Goal: Task Accomplishment & Management: Manage account settings

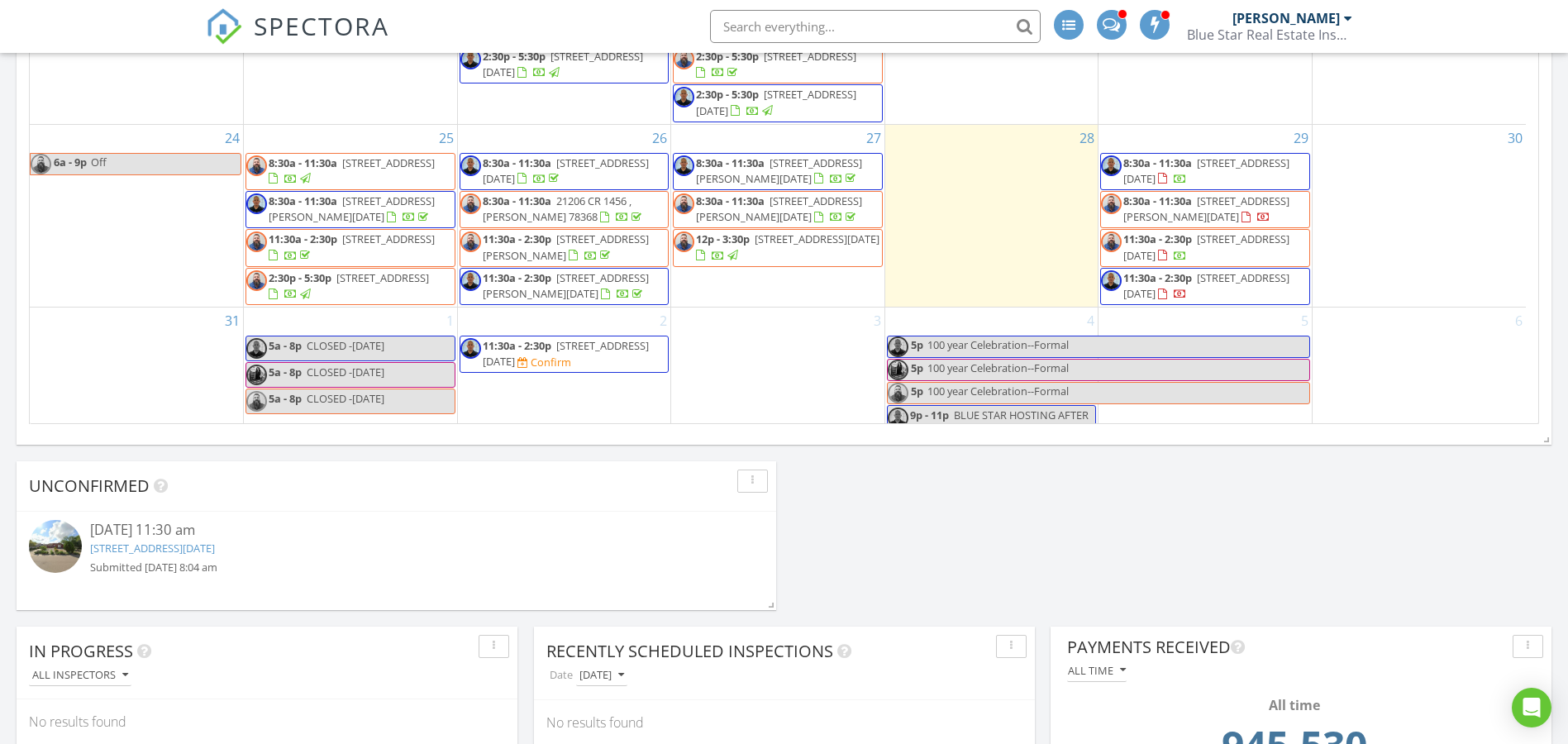
scroll to position [579, 0]
click at [1139, 269] on span "11:30a - 2:30p" at bounding box center [1157, 276] width 68 height 14
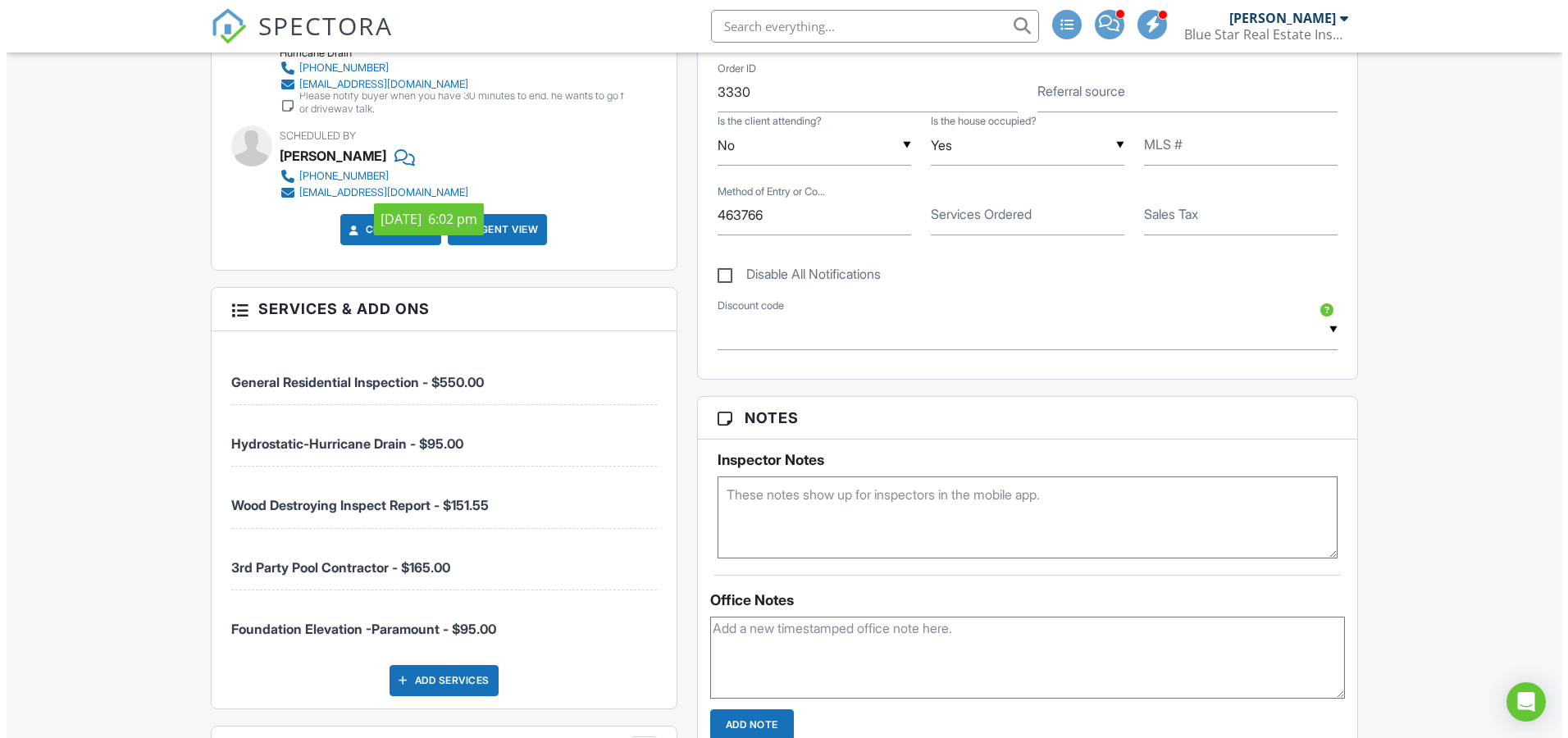
scroll to position [1204, 0]
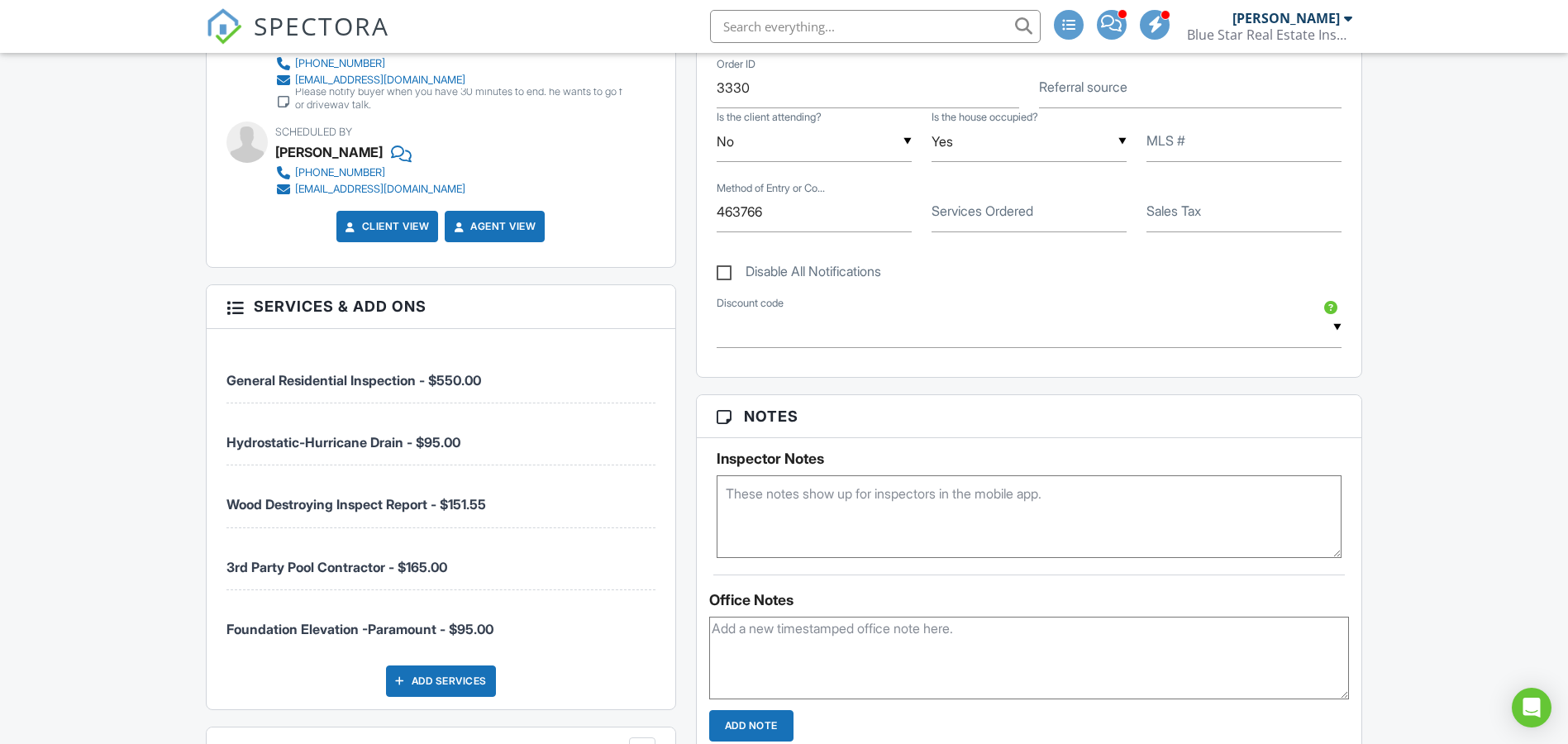
click at [403, 675] on div at bounding box center [400, 680] width 16 height 16
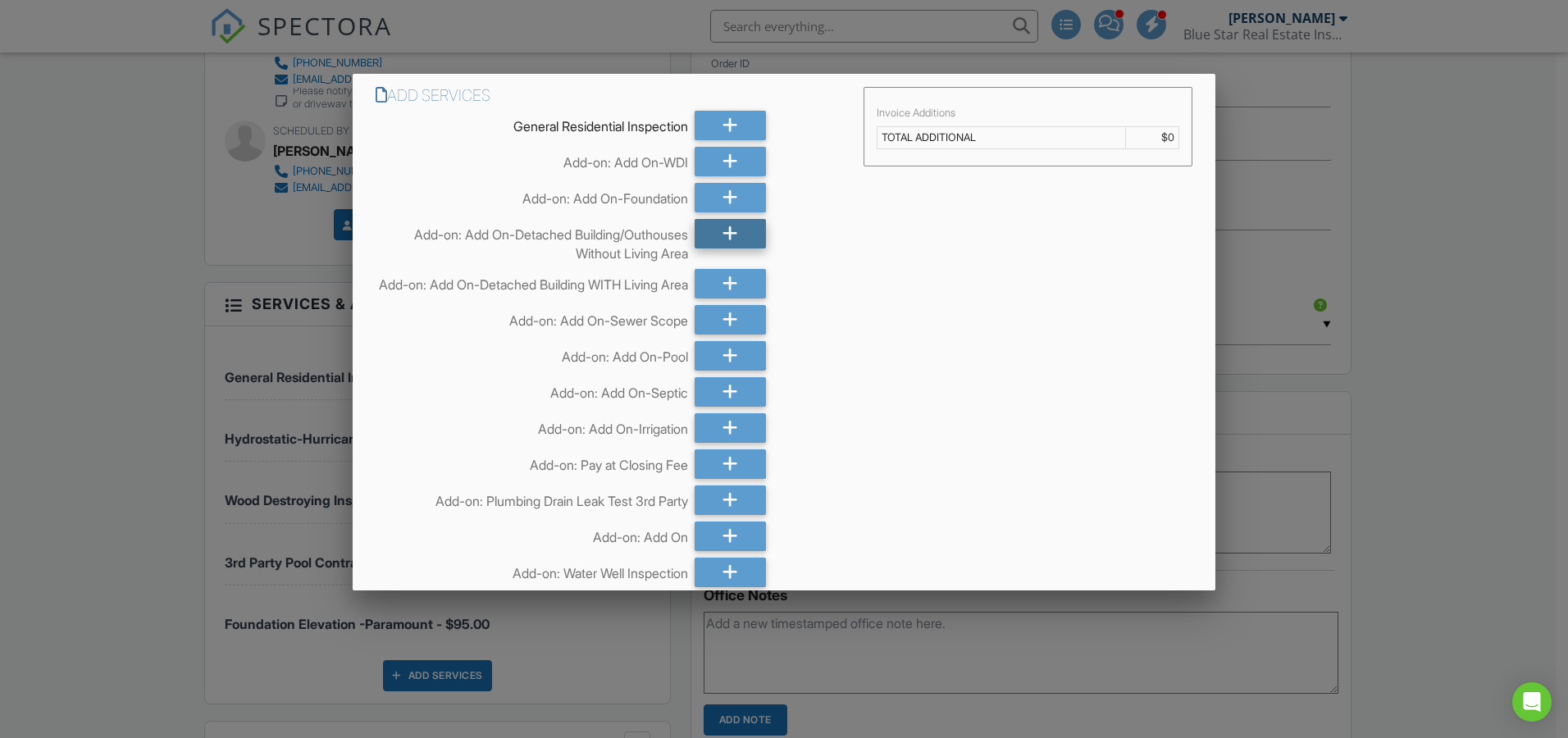
click at [723, 228] on icon at bounding box center [730, 233] width 15 height 30
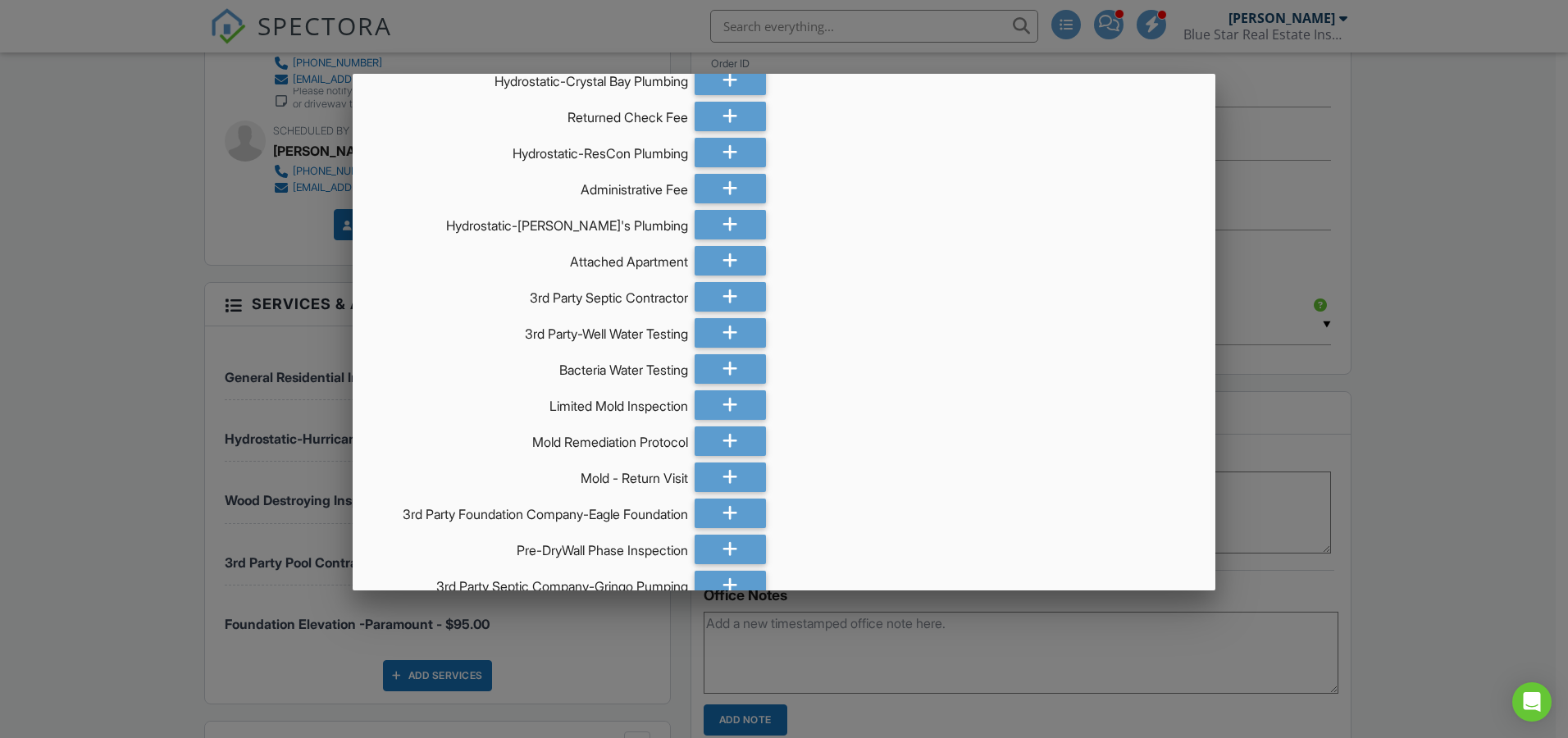
scroll to position [1611, 0]
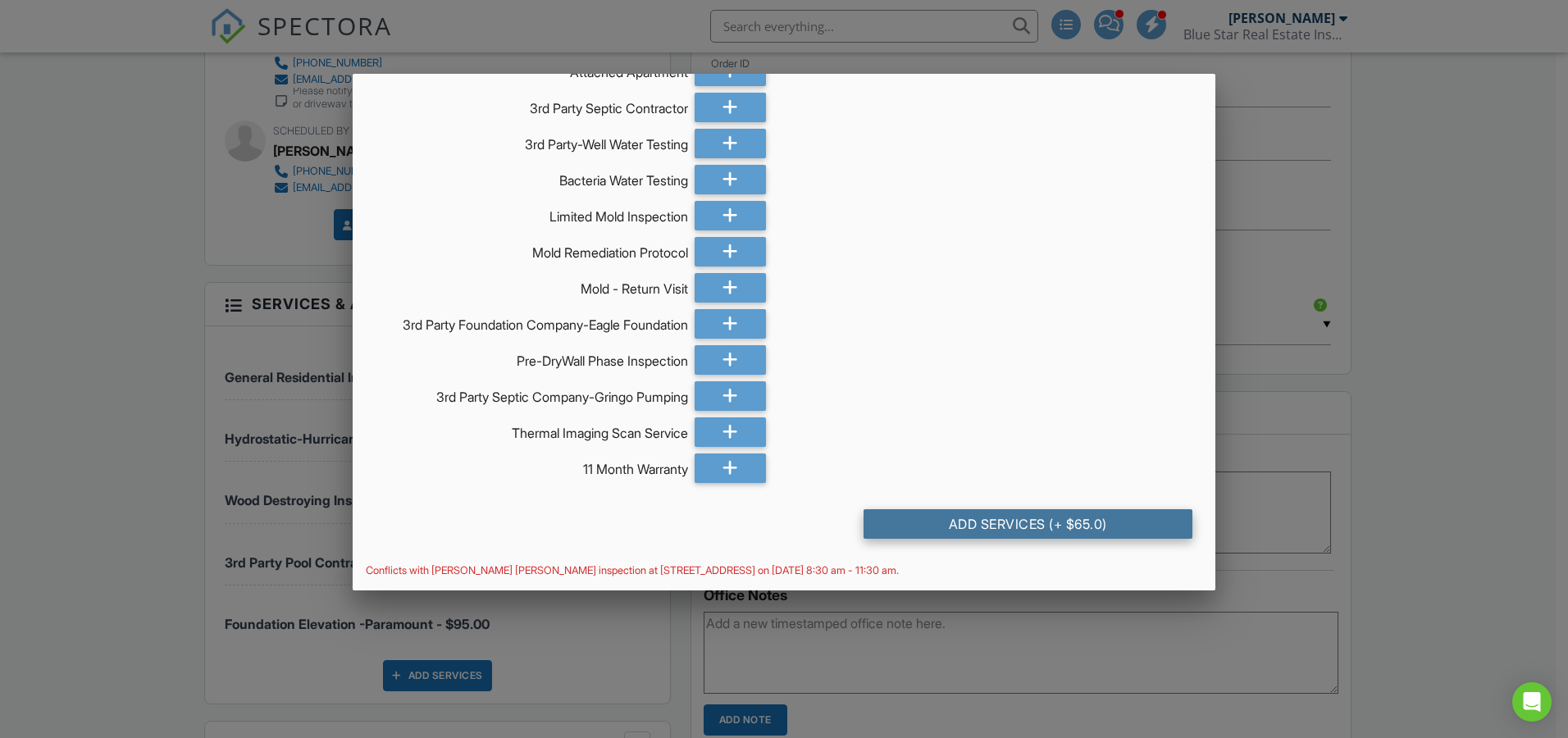
click at [962, 522] on div "Add Services (+ $65.0)" at bounding box center [1028, 524] width 329 height 30
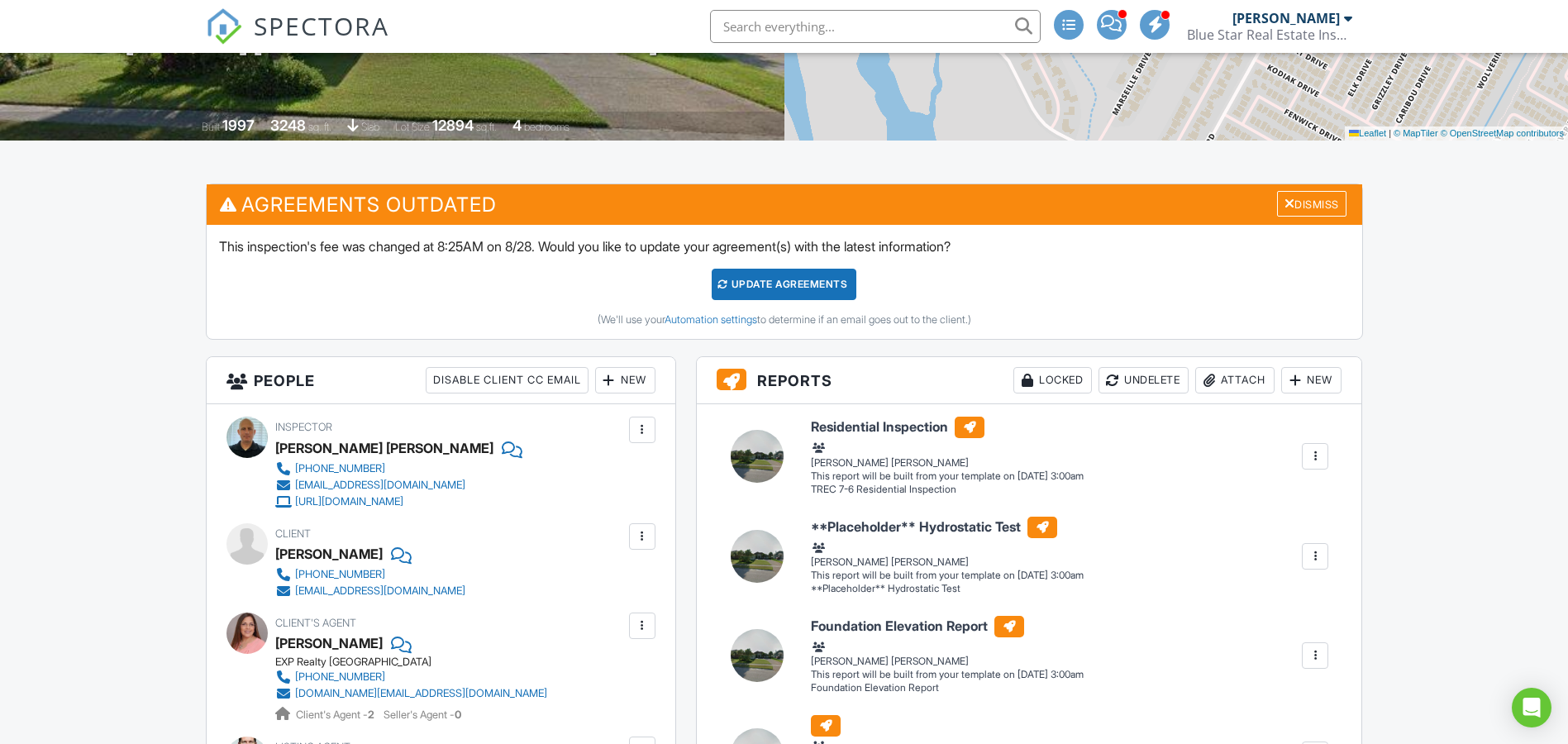
scroll to position [358, 0]
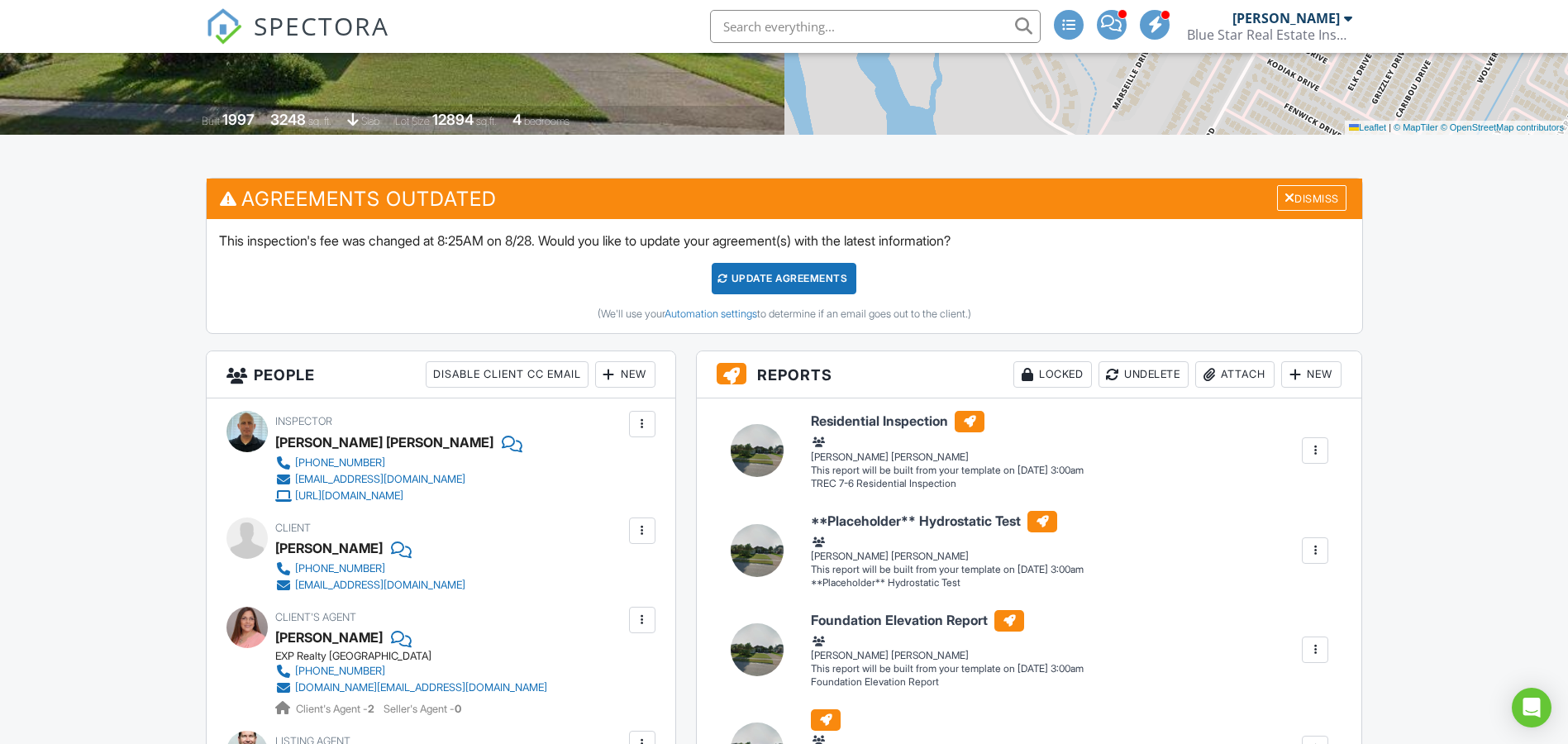
click at [768, 271] on div "Update Agreements" at bounding box center [784, 279] width 144 height 32
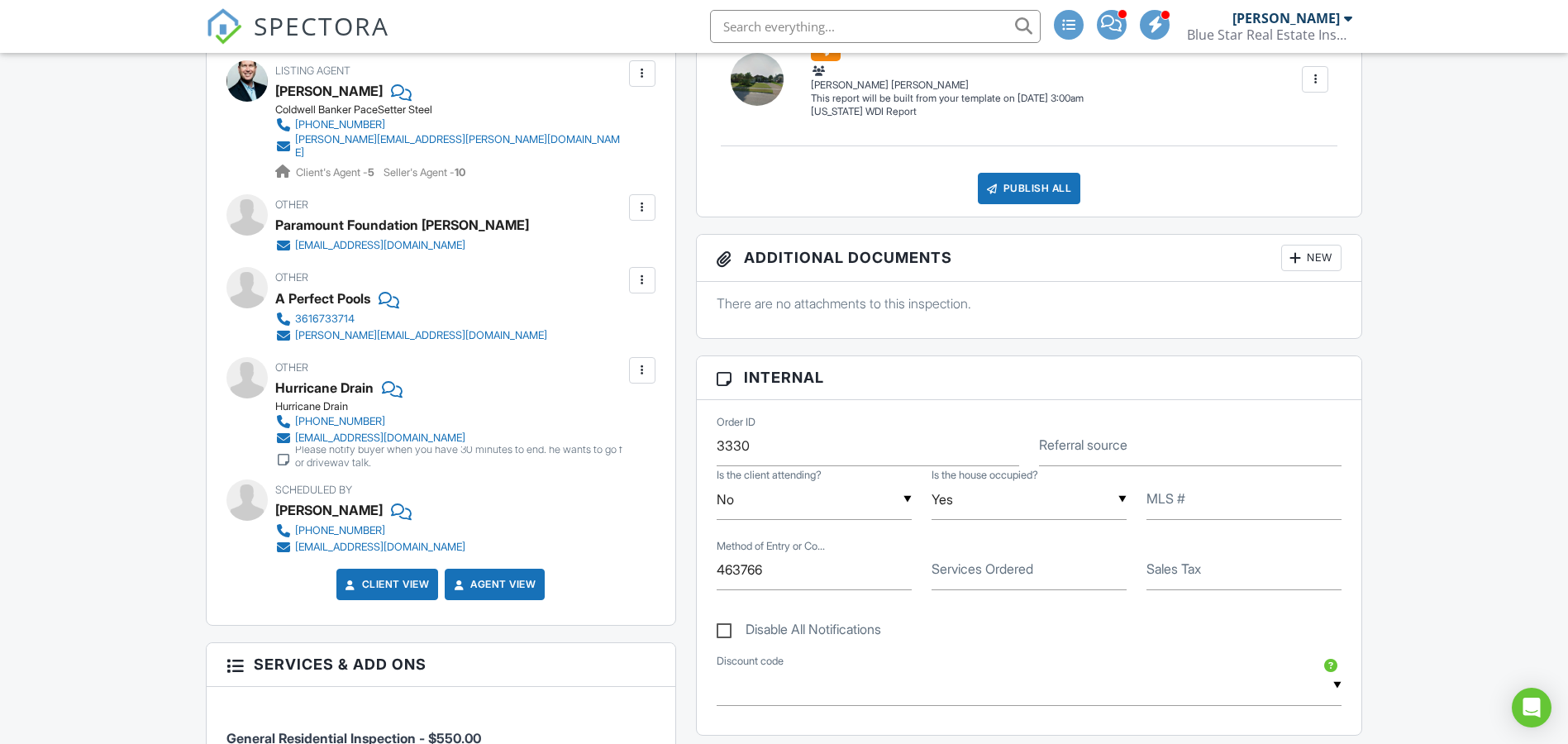
scroll to position [882, 0]
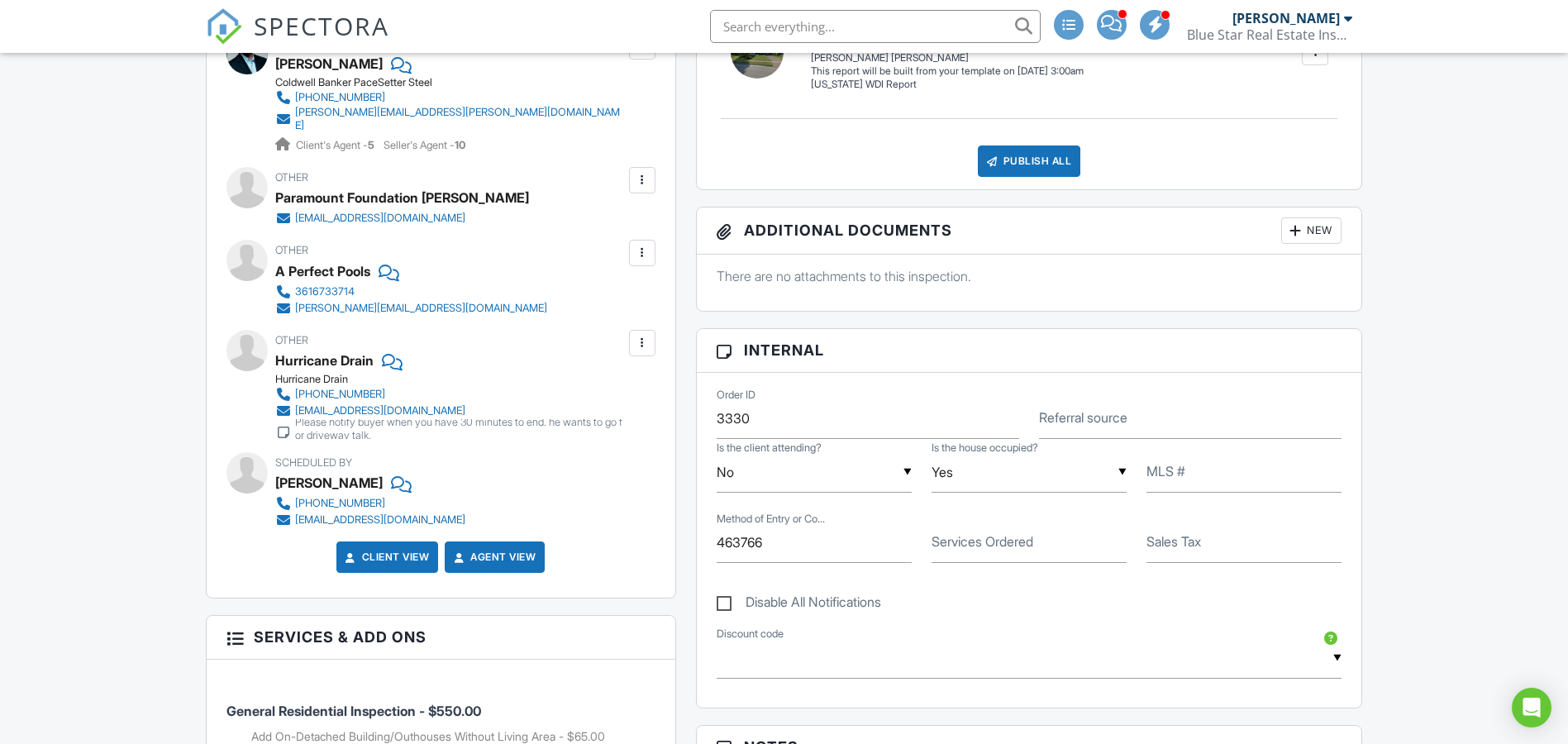
click at [220, 27] on img at bounding box center [224, 27] width 37 height 37
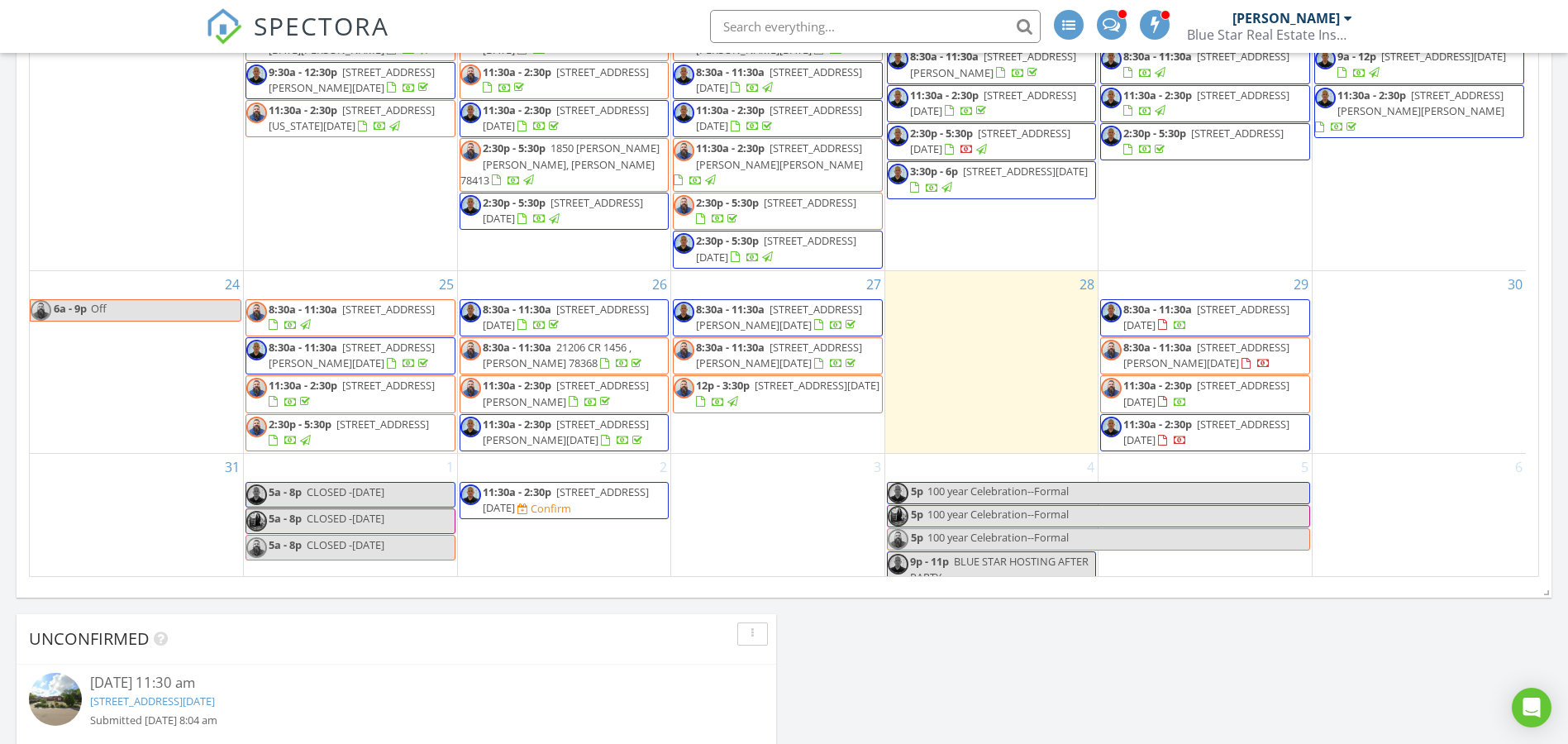
scroll to position [1103, 0]
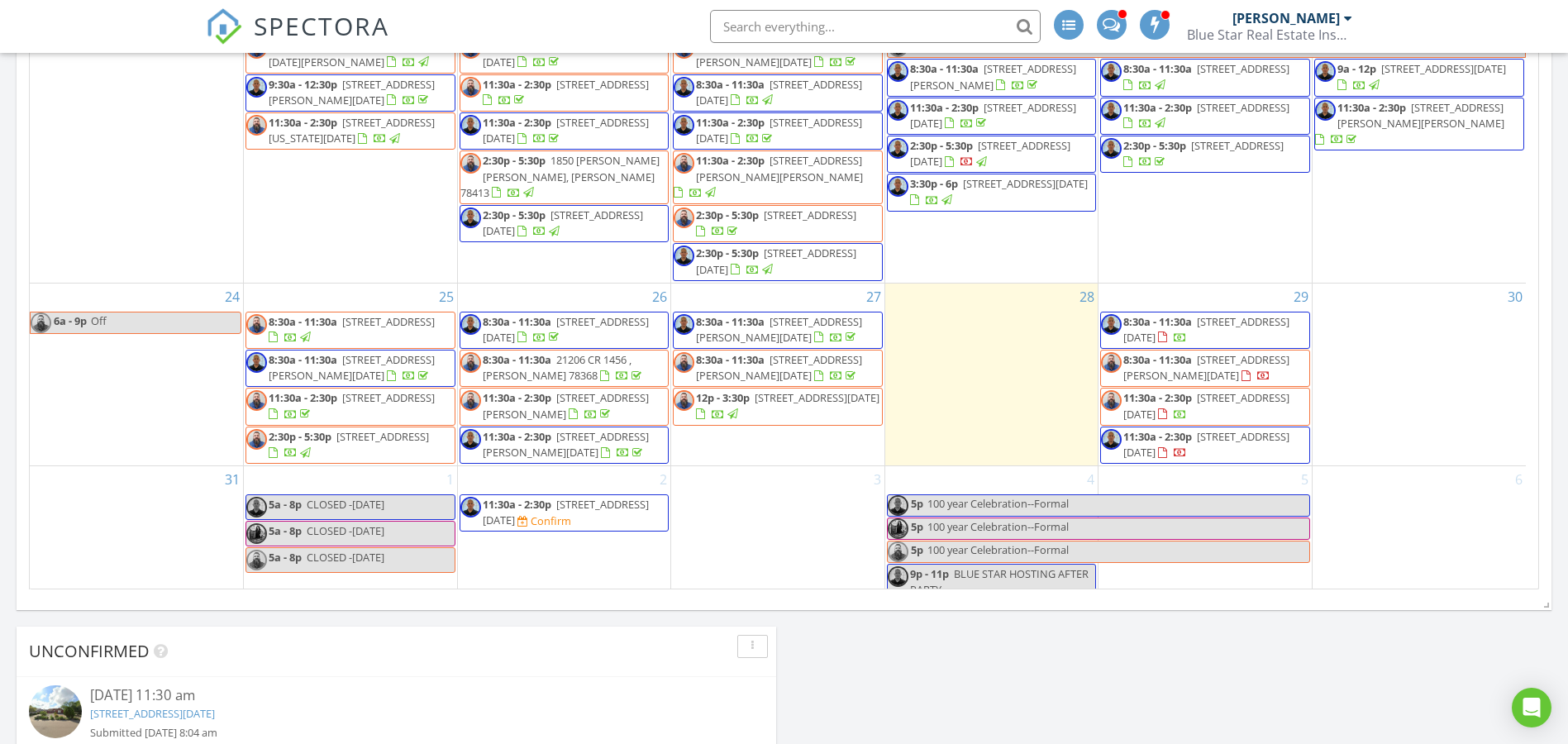
click at [647, 497] on span "11:30a - 2:30p 14322 Aquarius St, Corpus Christi 78418 Confirm" at bounding box center [564, 513] width 208 height 32
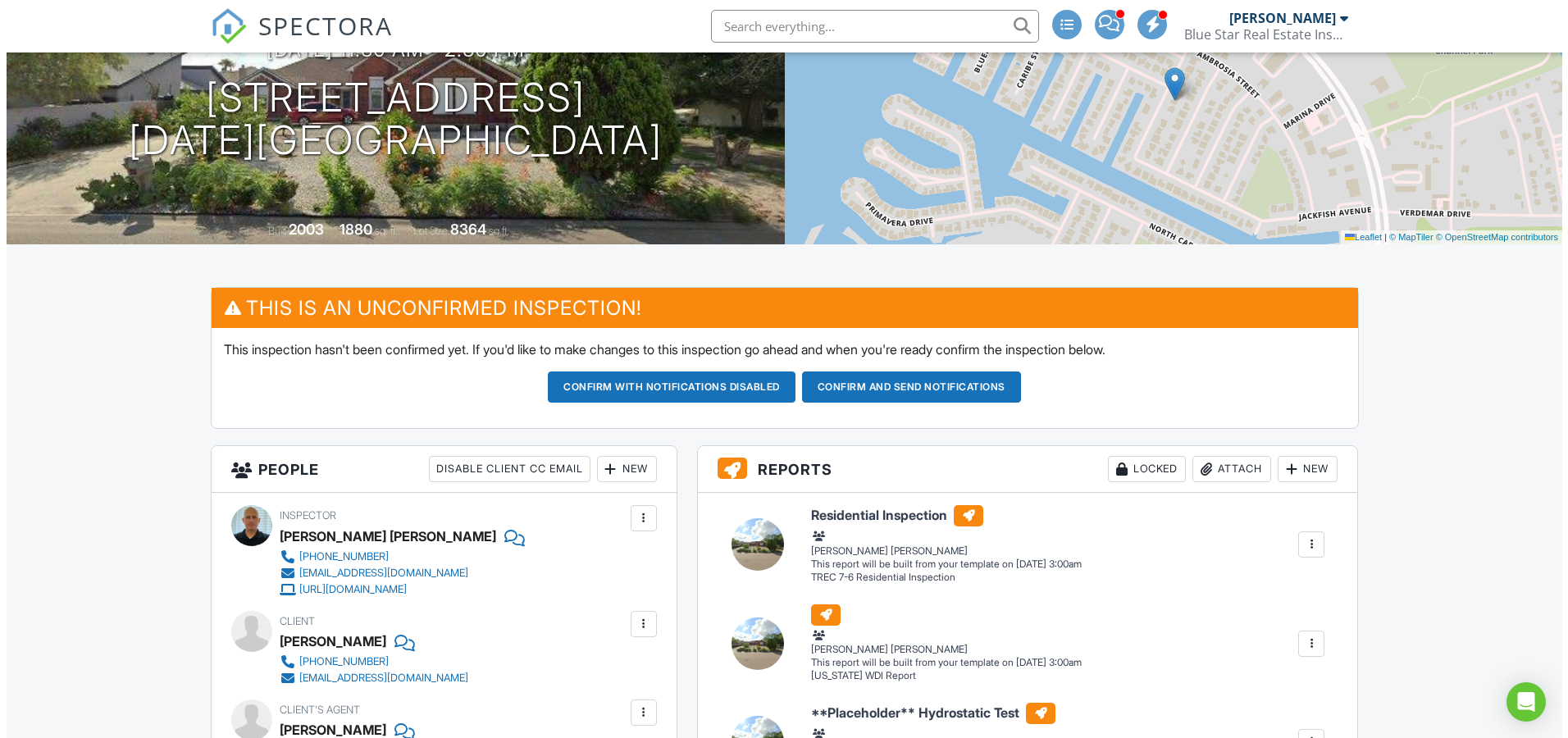
scroll to position [191, 0]
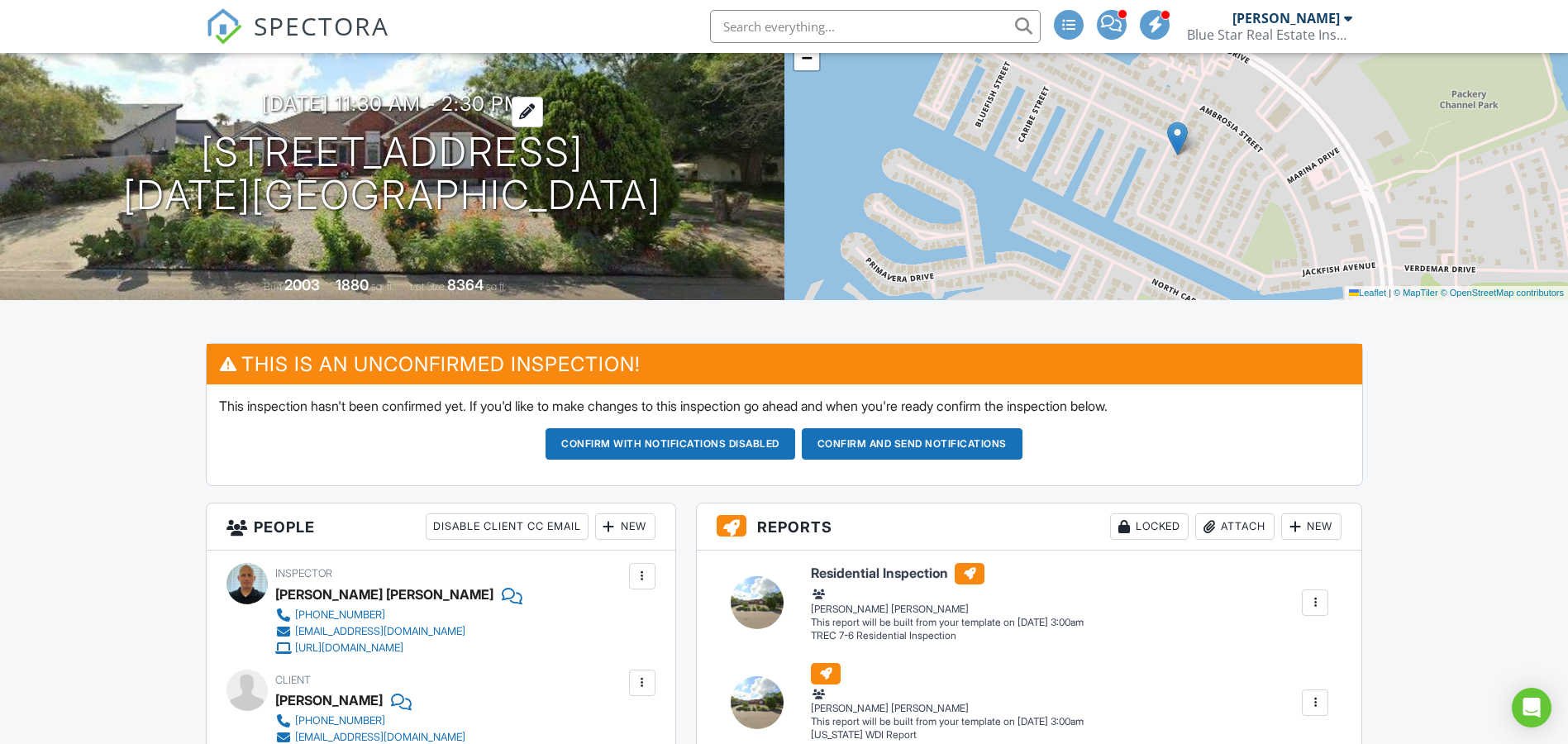
click at [272, 108] on h3 "09/02/2025 11:30 am - 2:30 pm" at bounding box center [392, 103] width 260 height 22
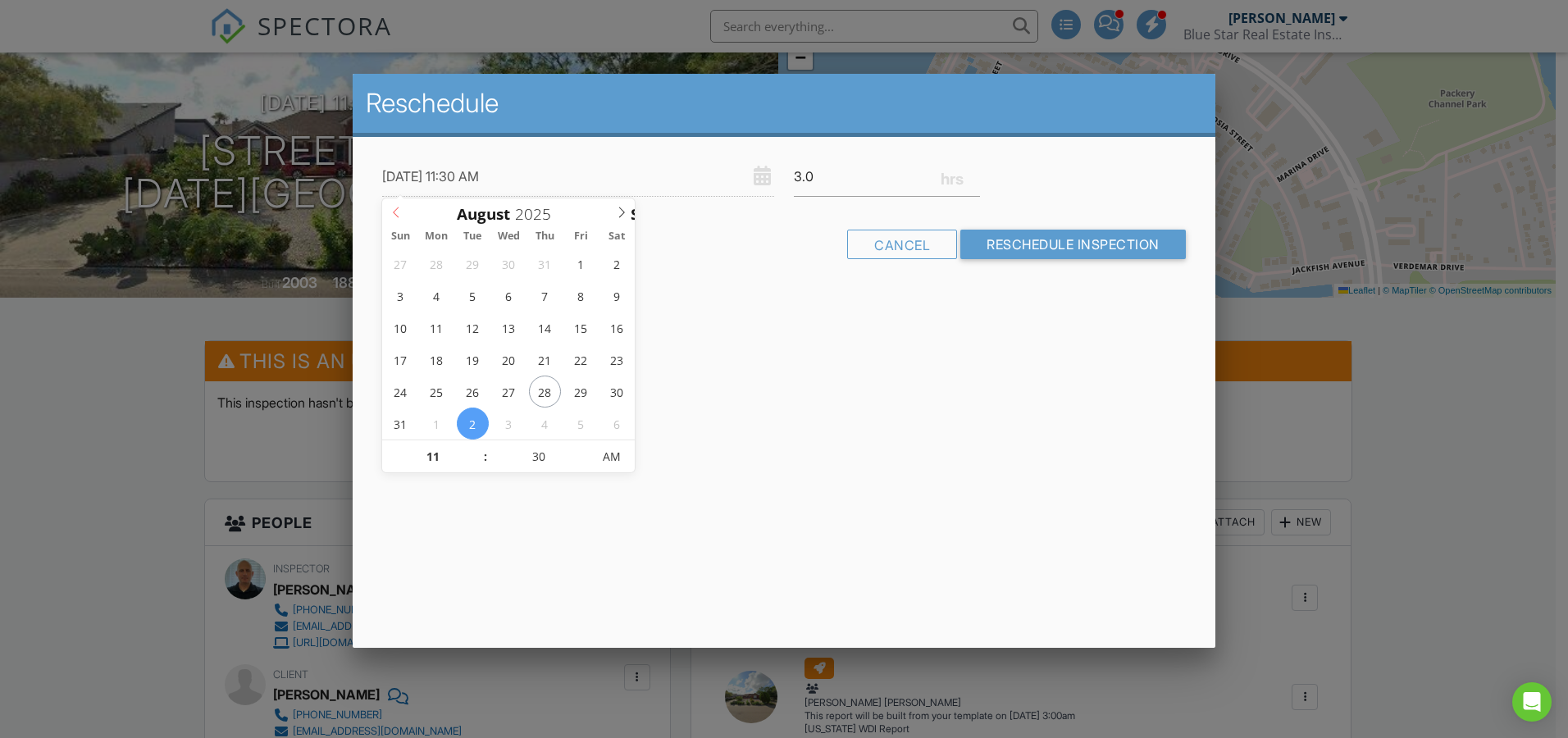
click at [398, 213] on icon at bounding box center [396, 212] width 11 height 11
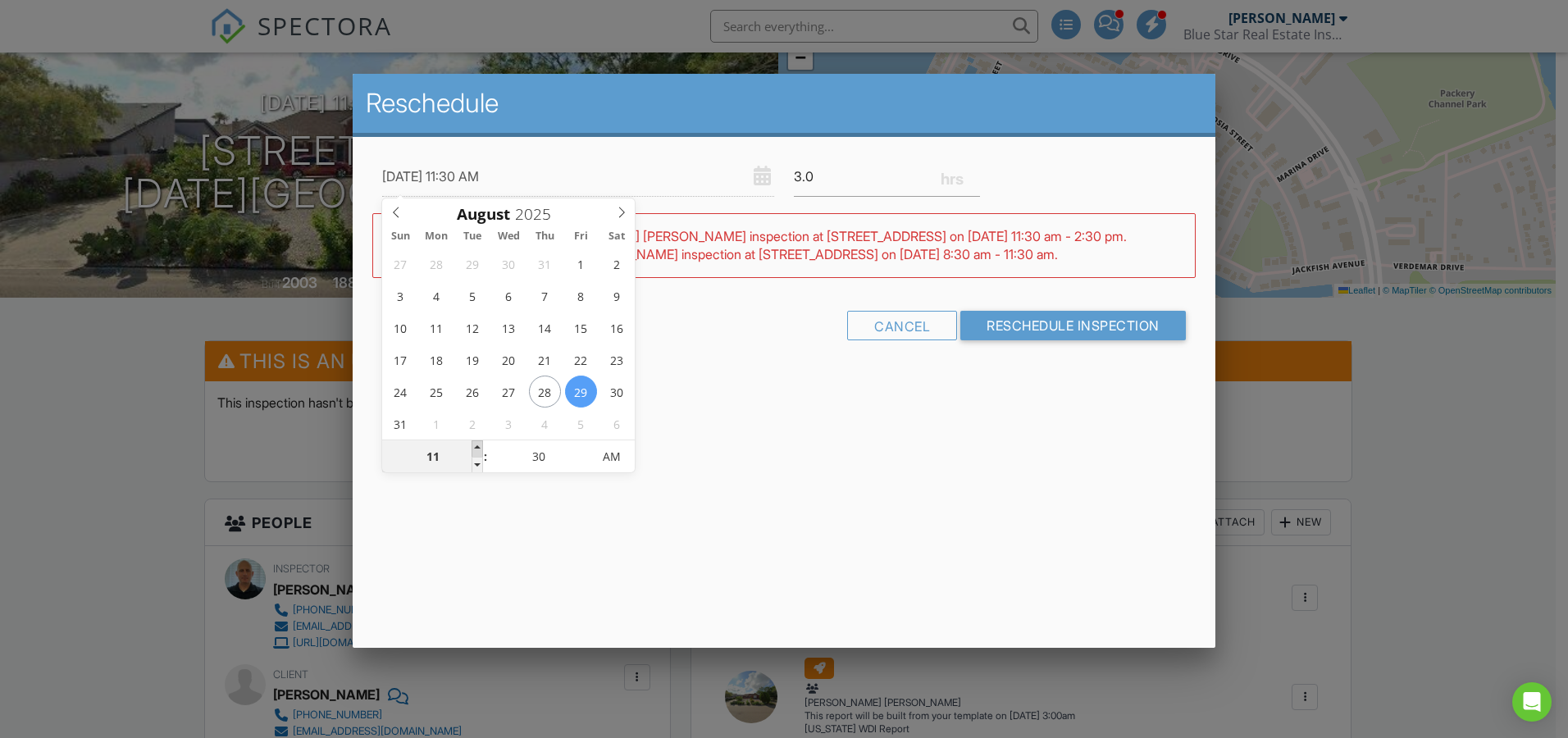
type input "08/29/2025 12:30 PM"
type input "12"
click at [476, 447] on span at bounding box center [477, 448] width 11 height 16
type input "08/29/2025 1:30 PM"
type input "01"
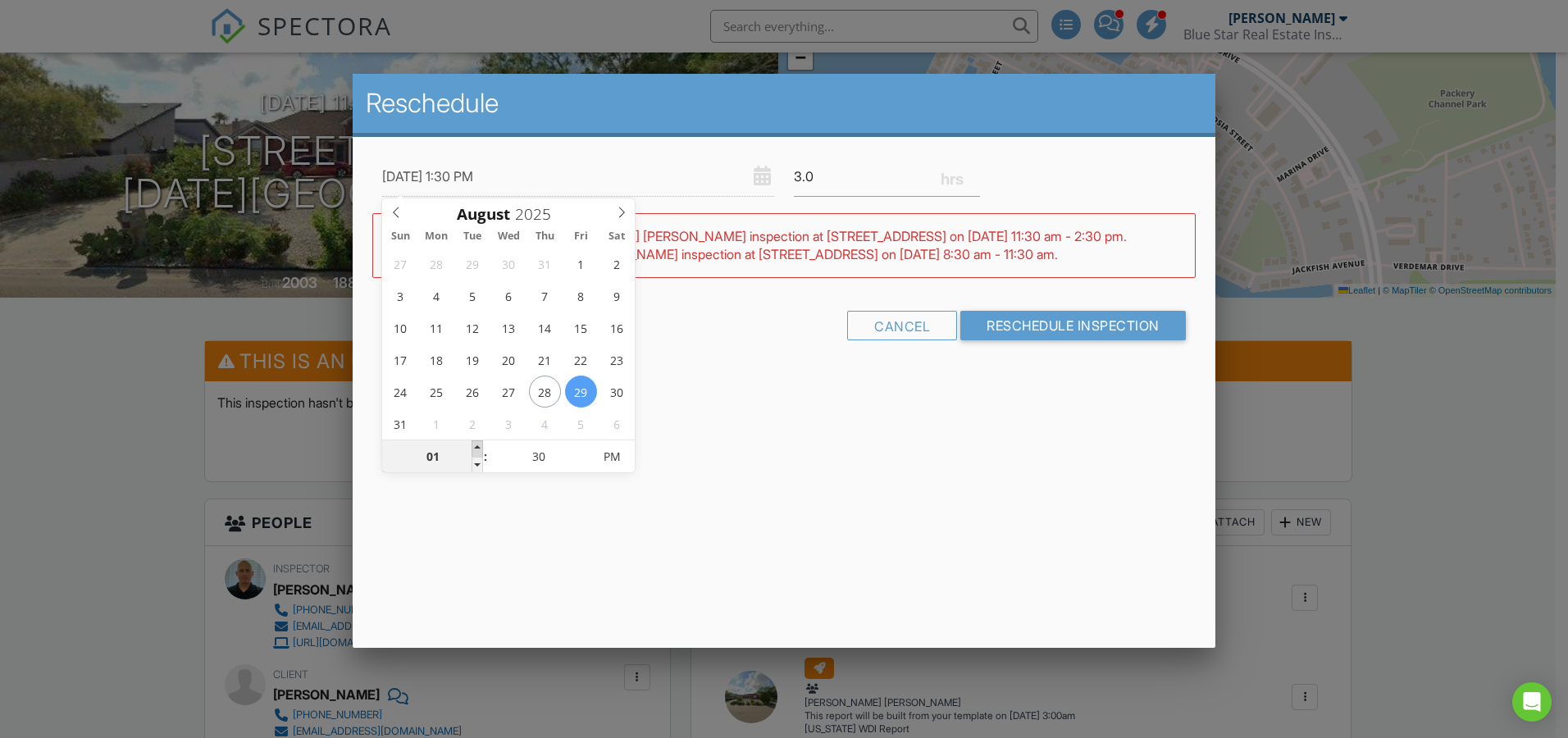
click at [476, 447] on span at bounding box center [477, 448] width 11 height 16
type input "[DATE] 2:30 PM"
type input "02"
click at [476, 447] on span at bounding box center [477, 448] width 11 height 16
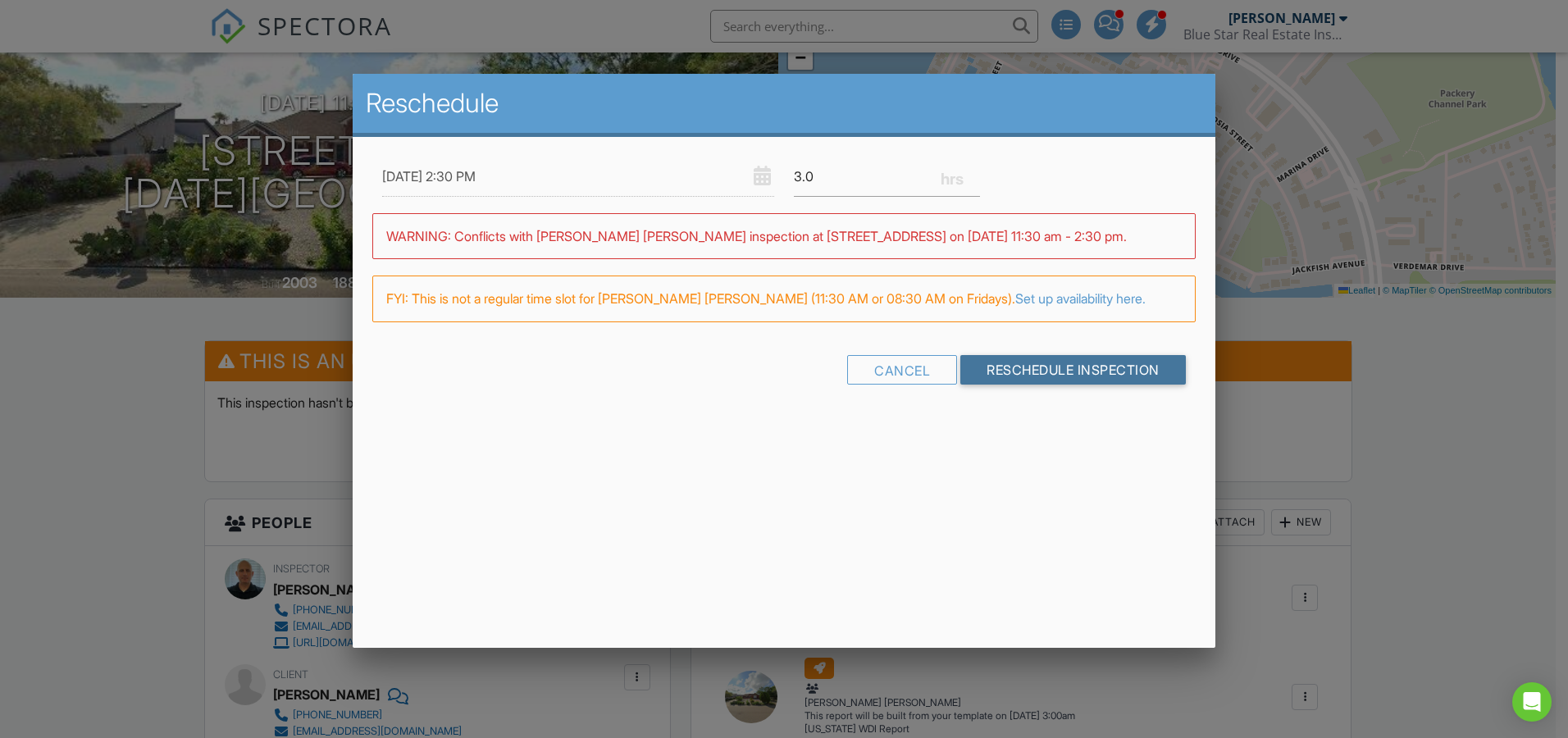
click at [990, 371] on input "Reschedule Inspection" at bounding box center [1074, 369] width 226 height 30
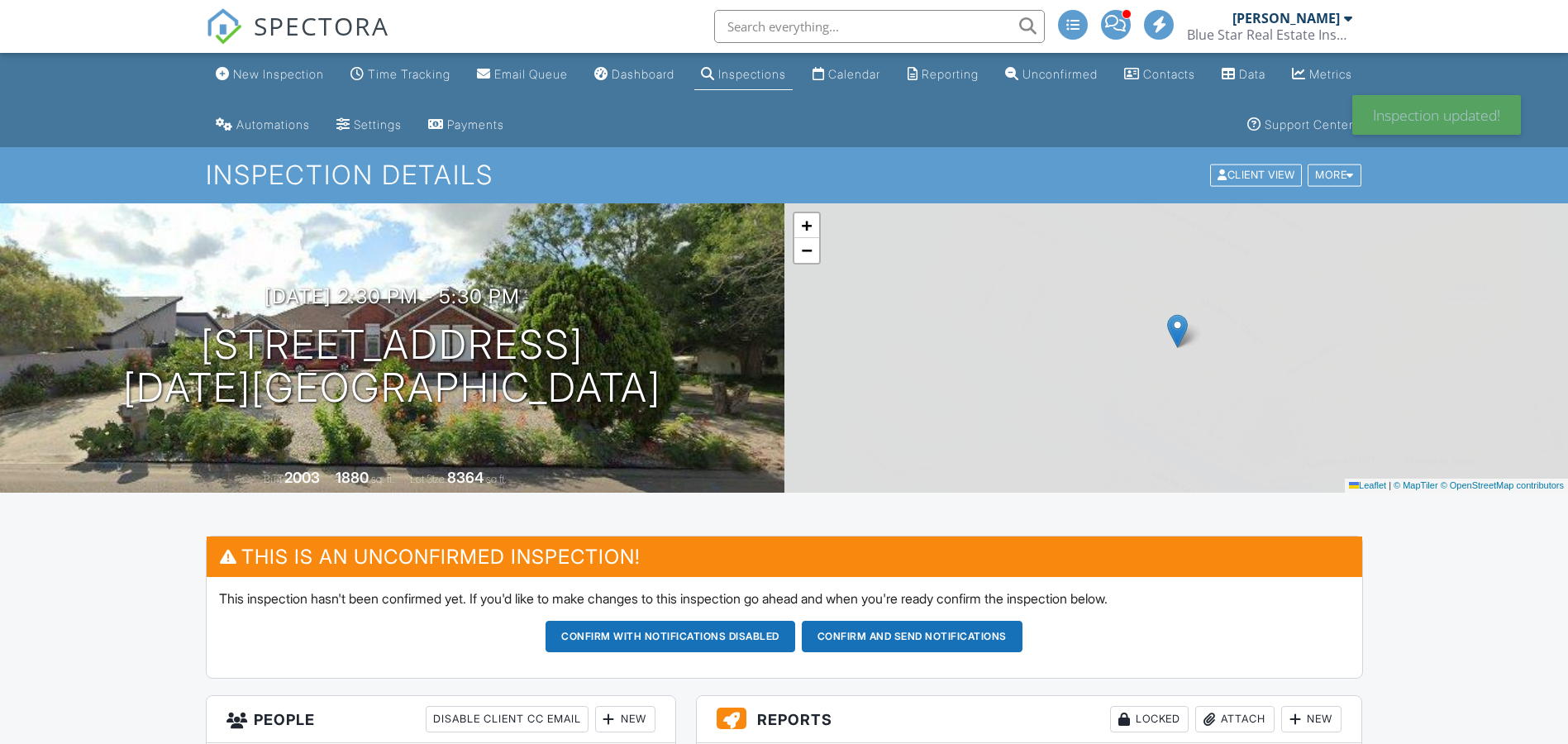
scroll to position [386, 0]
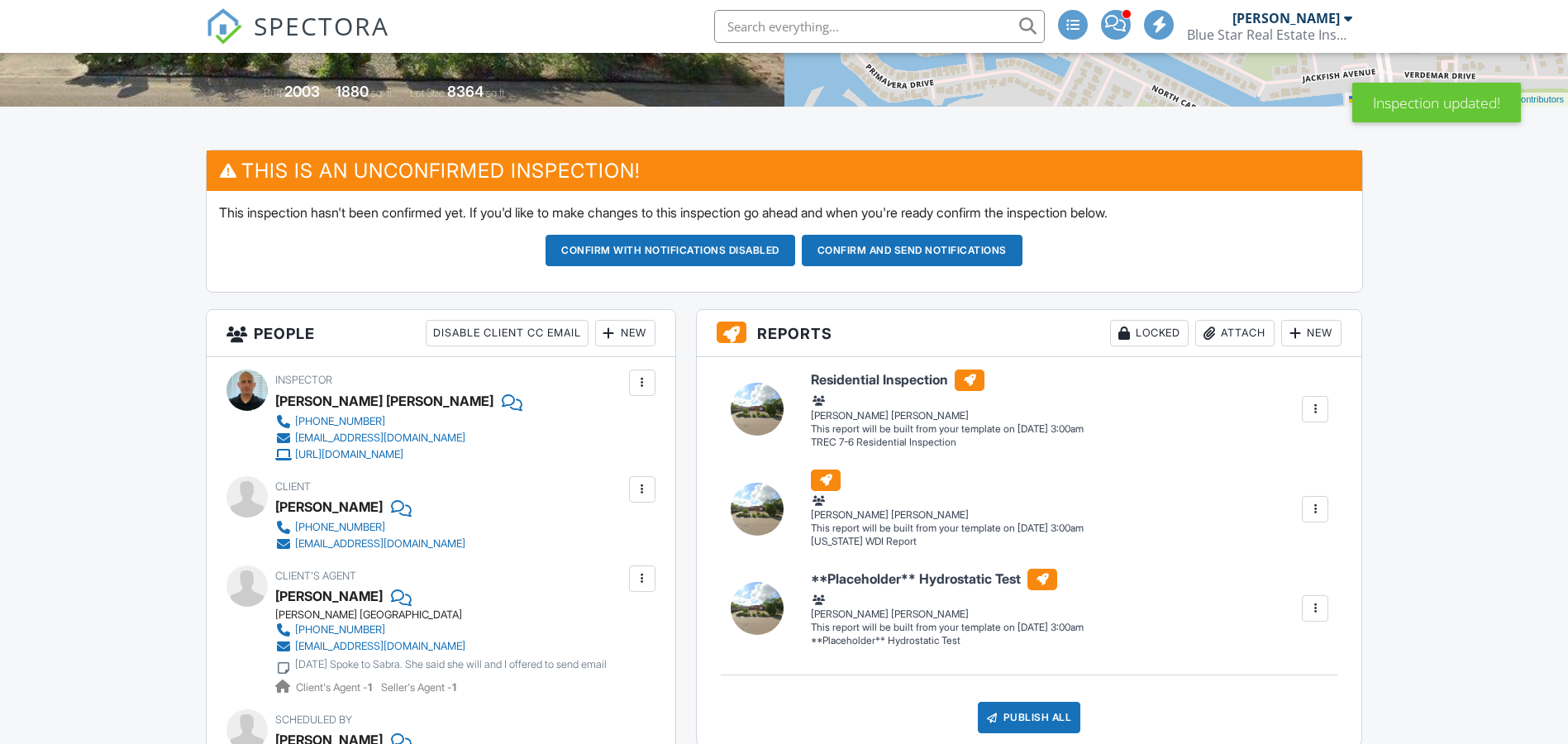
click at [647, 329] on div "New" at bounding box center [625, 332] width 61 height 26
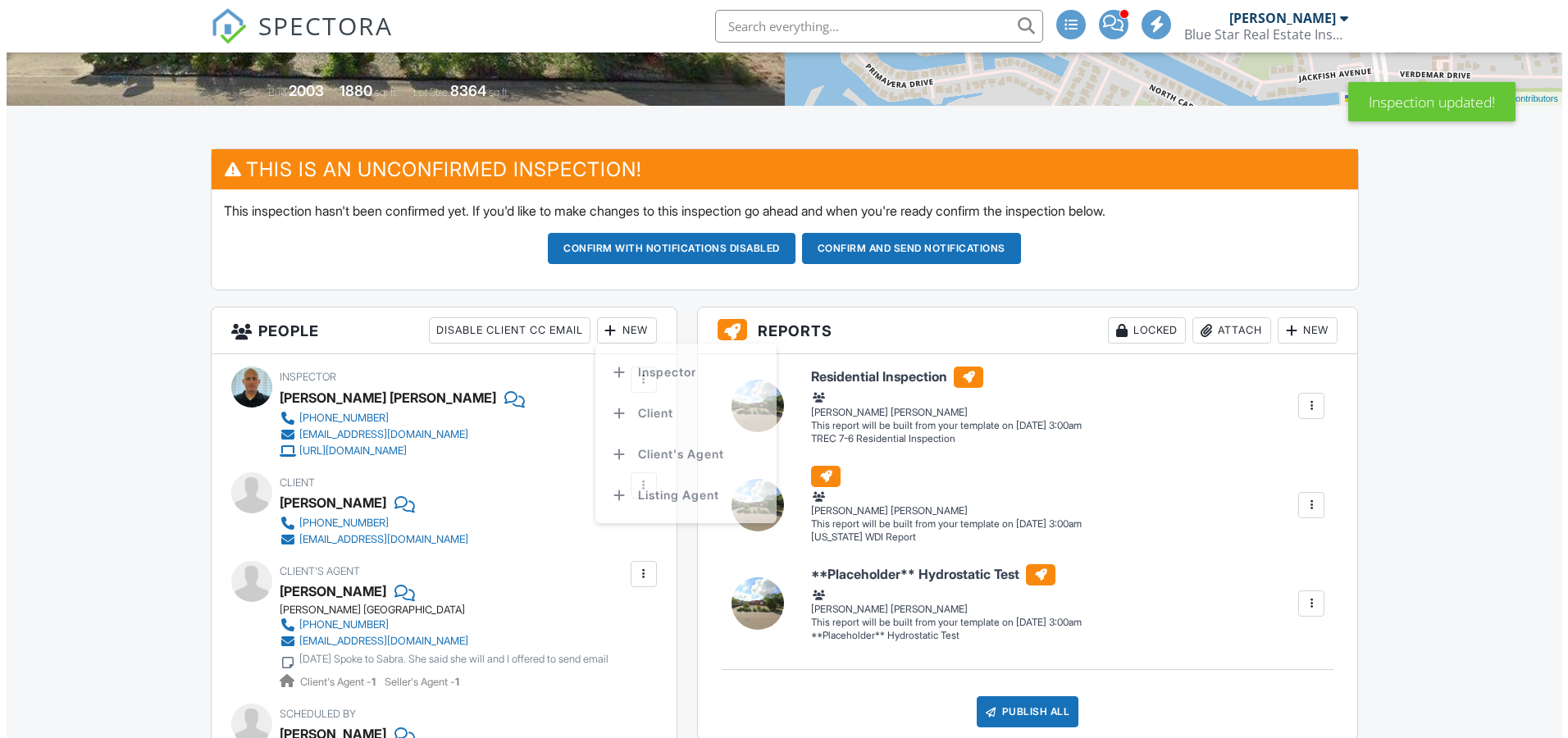
scroll to position [0, 0]
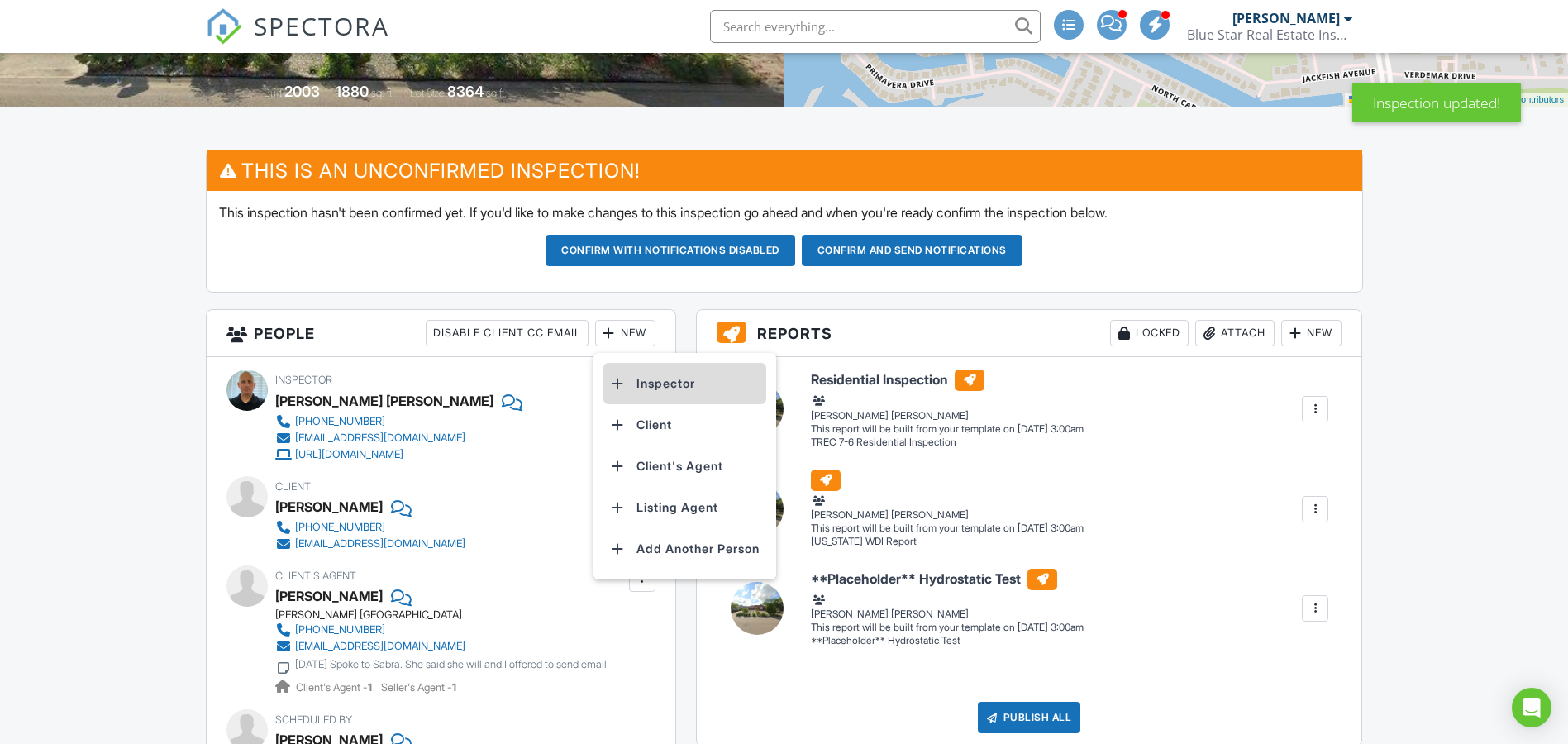
click at [631, 389] on li "Inspector" at bounding box center [684, 384] width 163 height 41
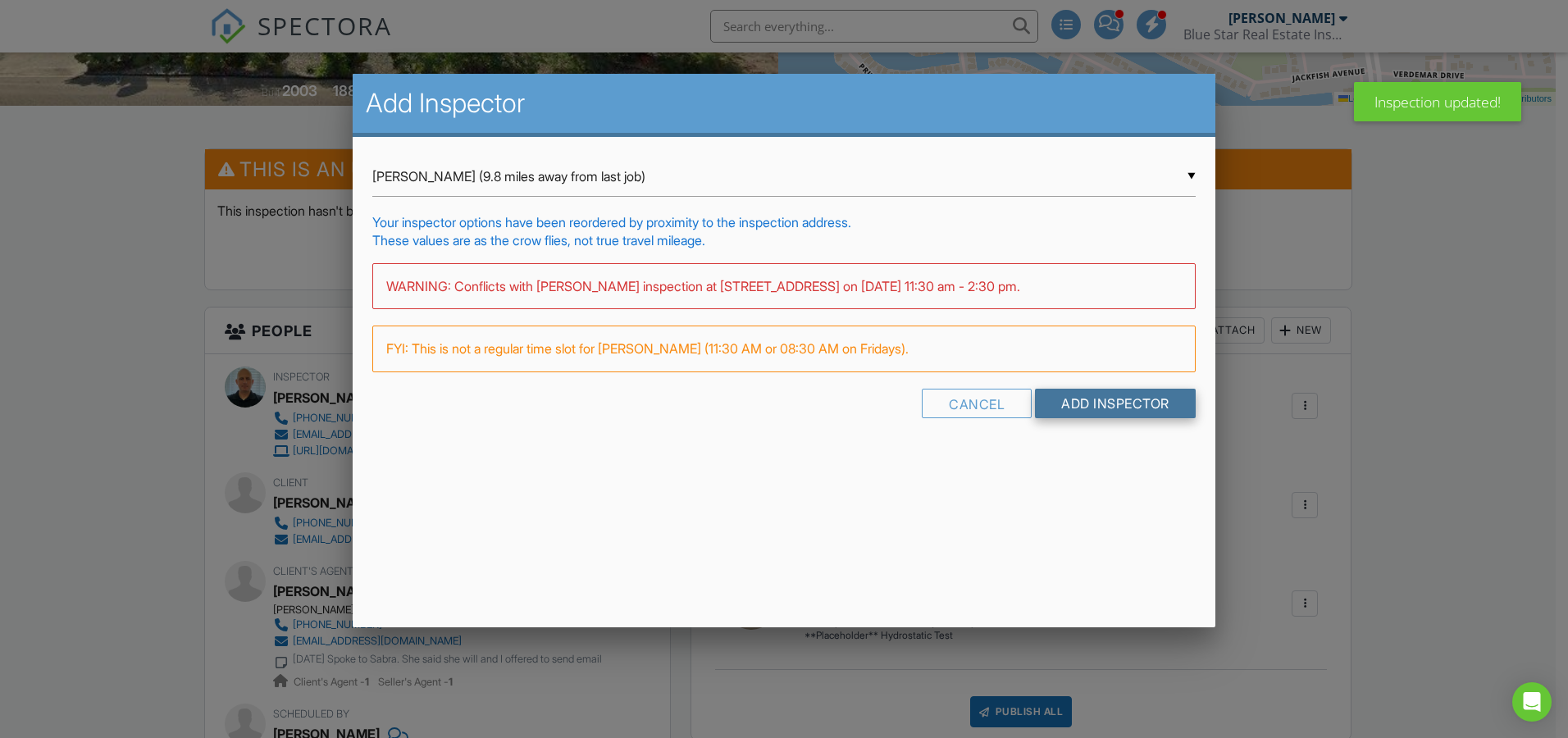
click at [1087, 402] on input "Add Inspector" at bounding box center [1116, 403] width 161 height 30
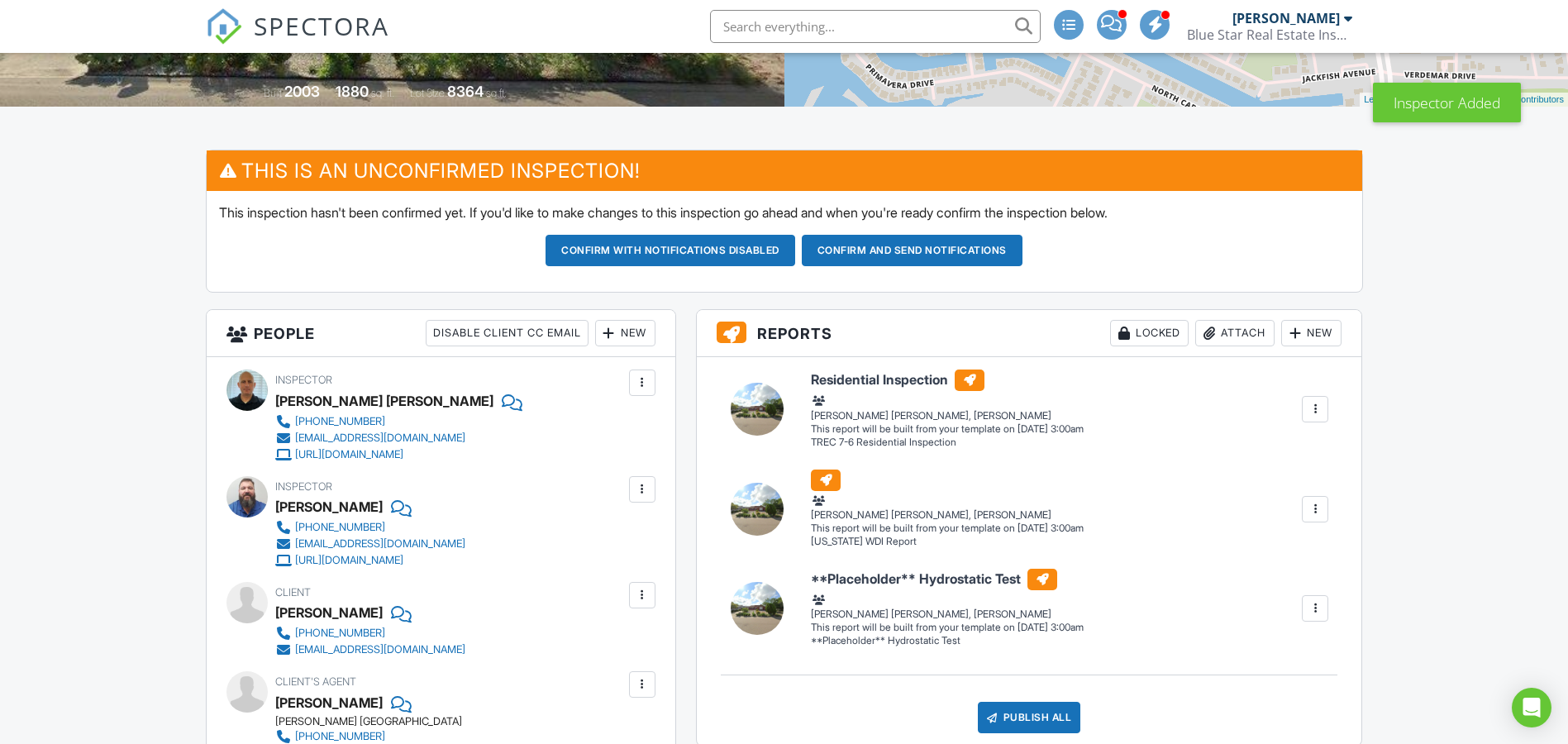
click at [647, 382] on div at bounding box center [641, 383] width 16 height 16
click at [602, 515] on li "Remove" at bounding box center [572, 516] width 145 height 41
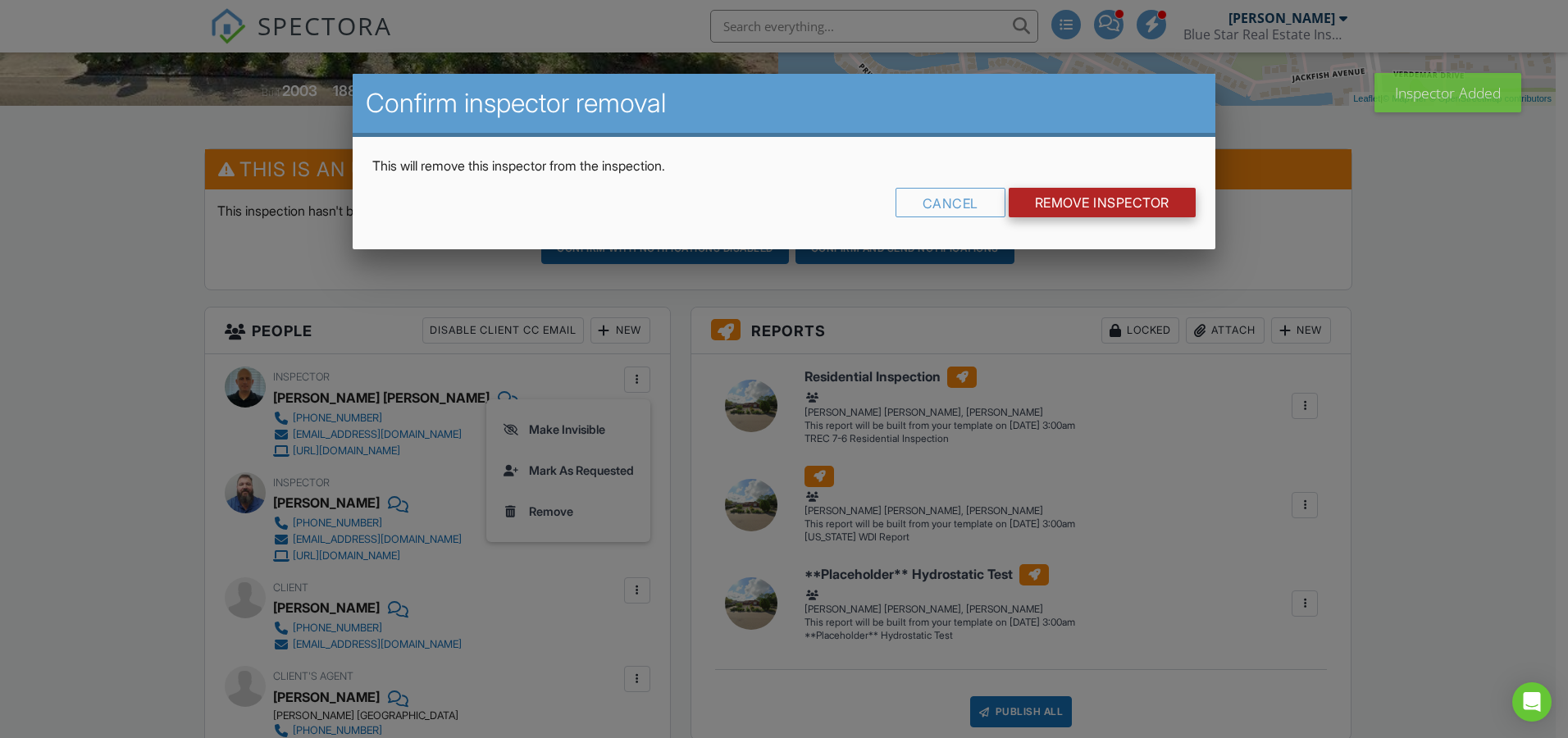
click at [1071, 197] on input "Remove Inspector" at bounding box center [1102, 202] width 187 height 30
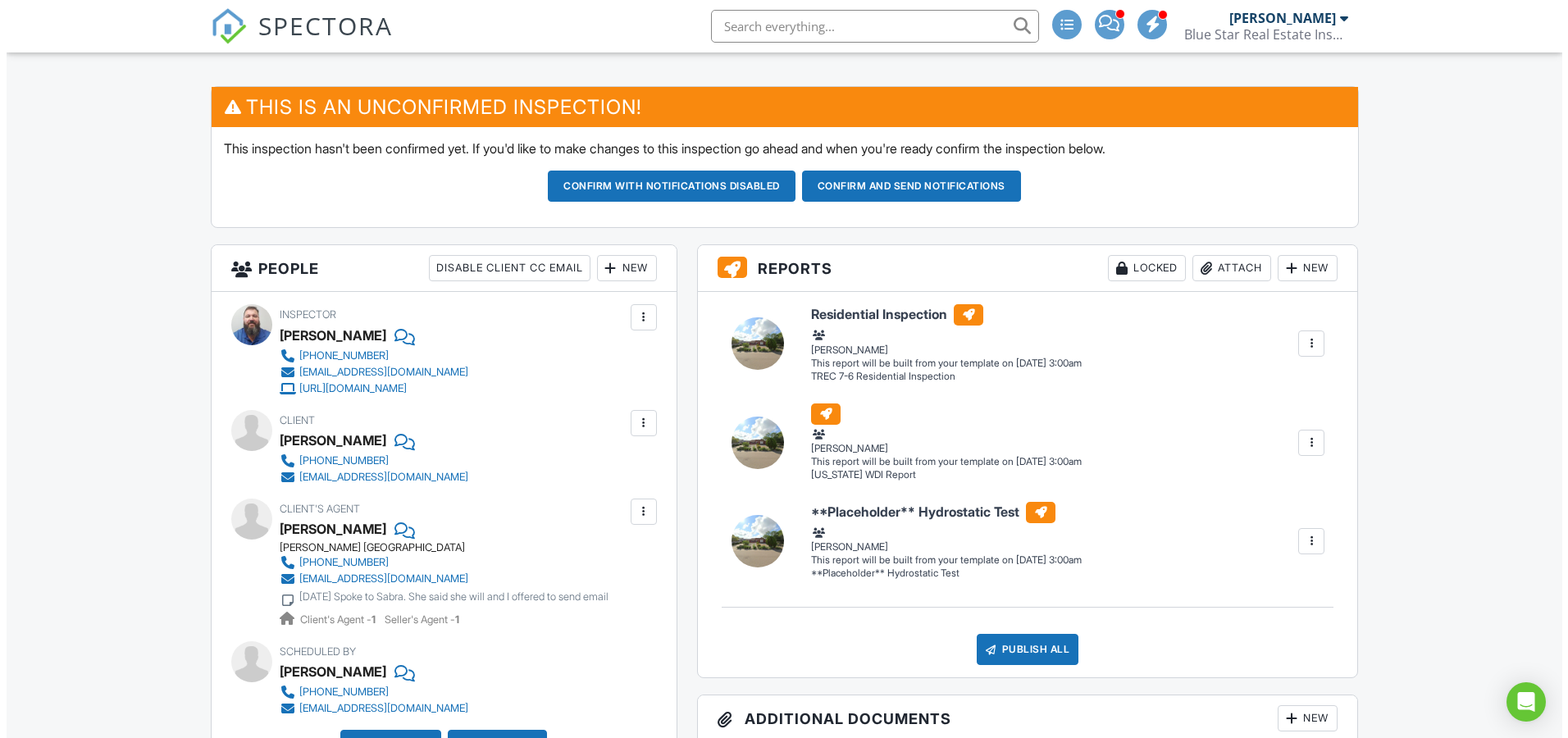
scroll to position [492, 0]
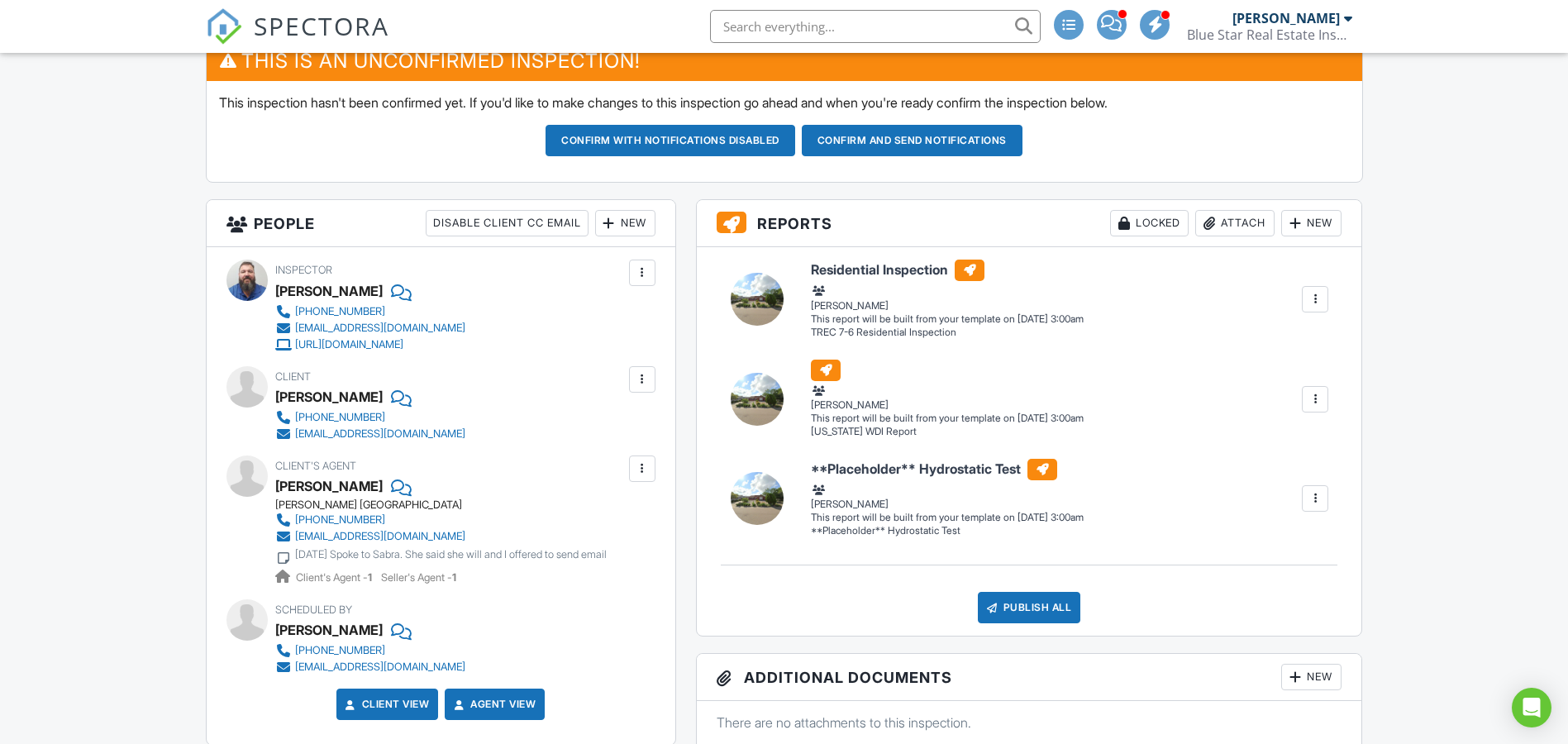
click at [652, 213] on div "New" at bounding box center [625, 223] width 61 height 26
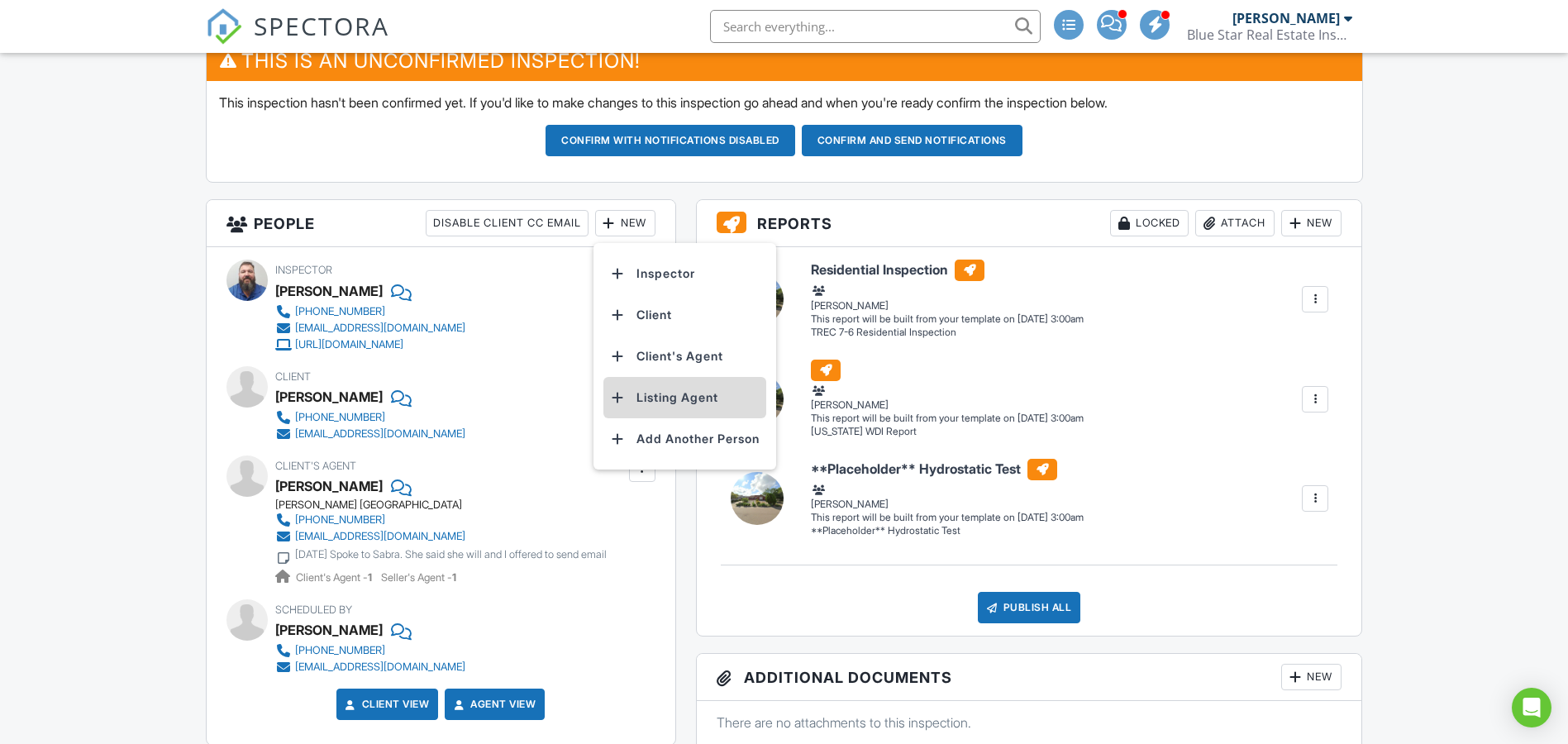
click at [641, 397] on li "Listing Agent" at bounding box center [684, 397] width 163 height 41
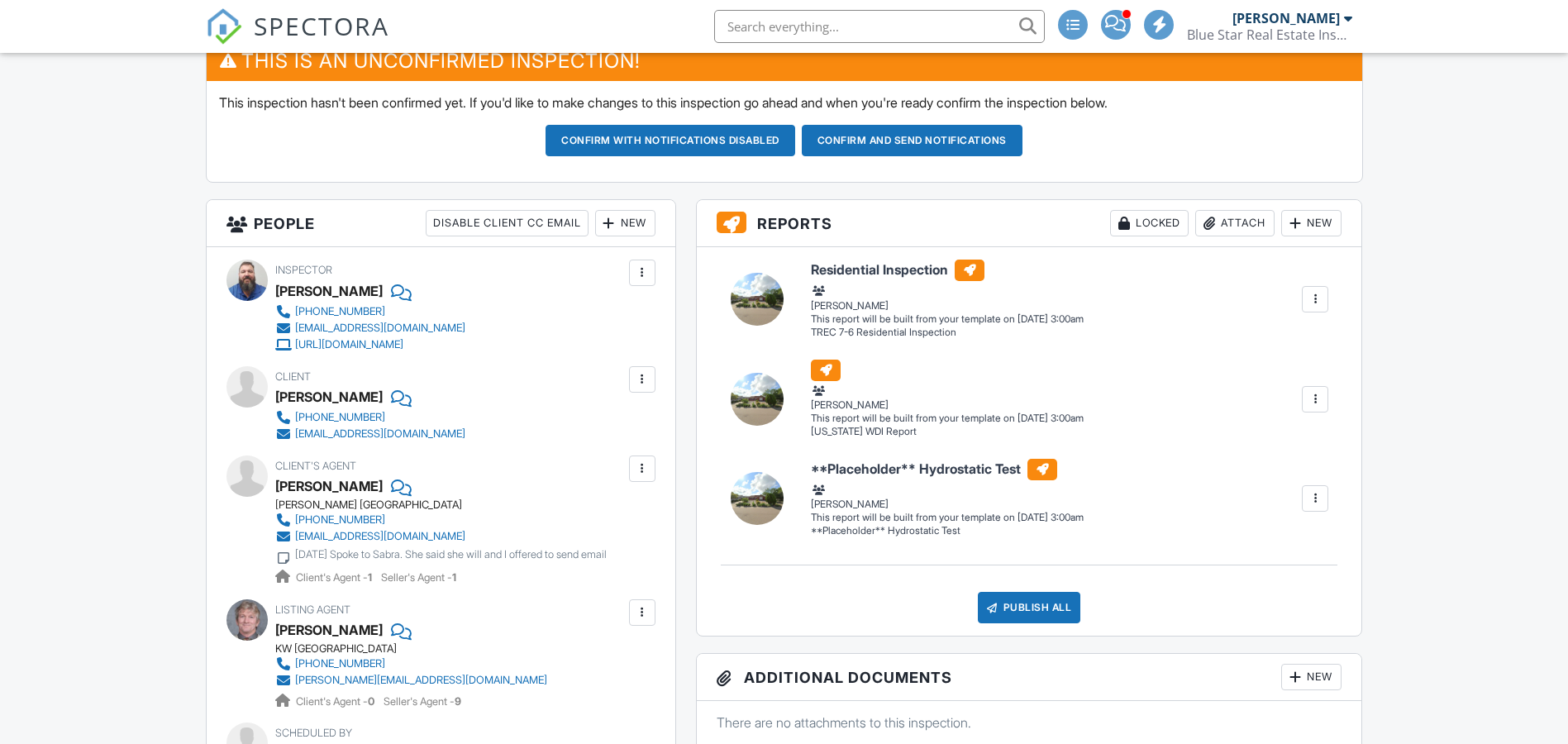
click at [620, 221] on div "New" at bounding box center [625, 223] width 61 height 26
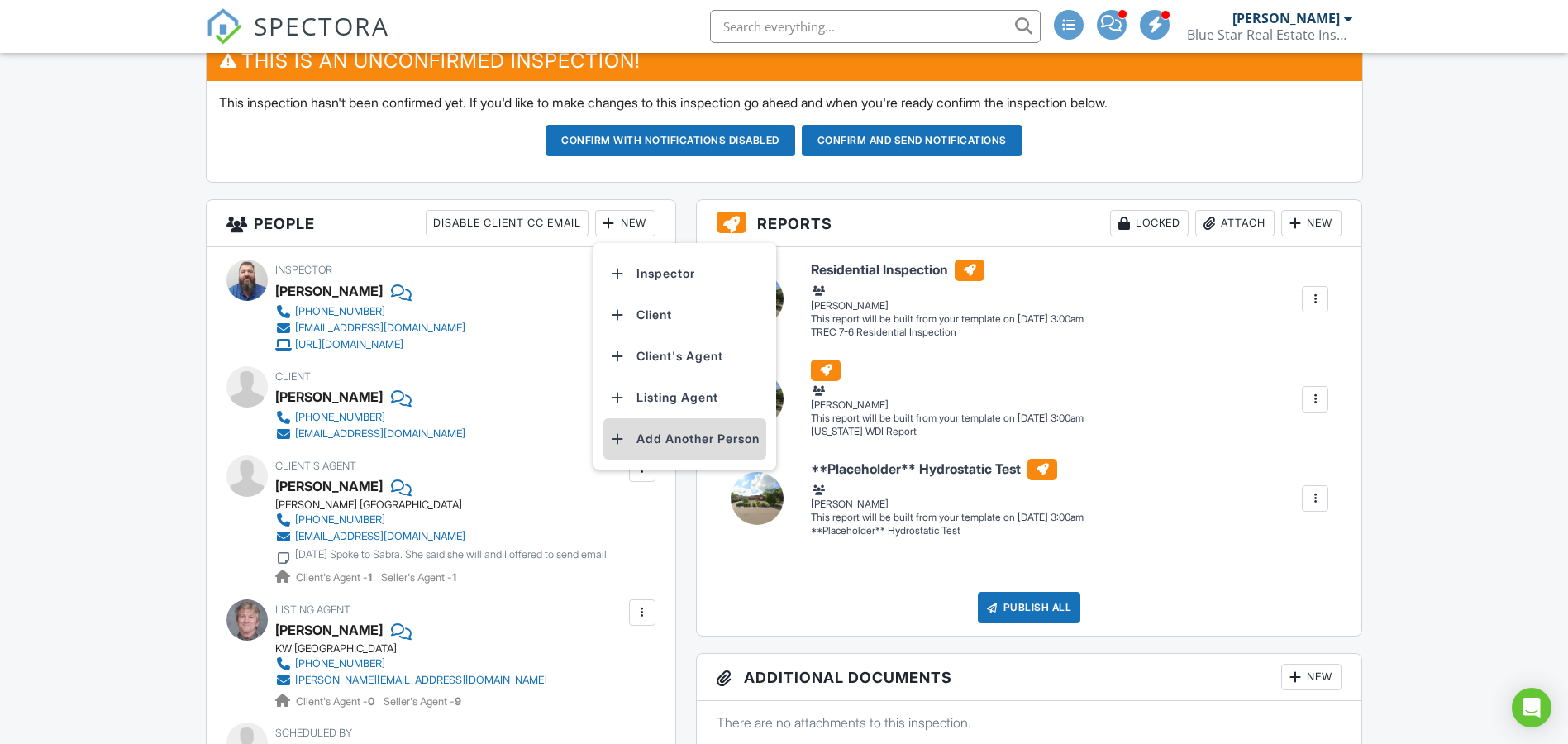
click at [654, 429] on li "Add Another Person" at bounding box center [684, 438] width 163 height 41
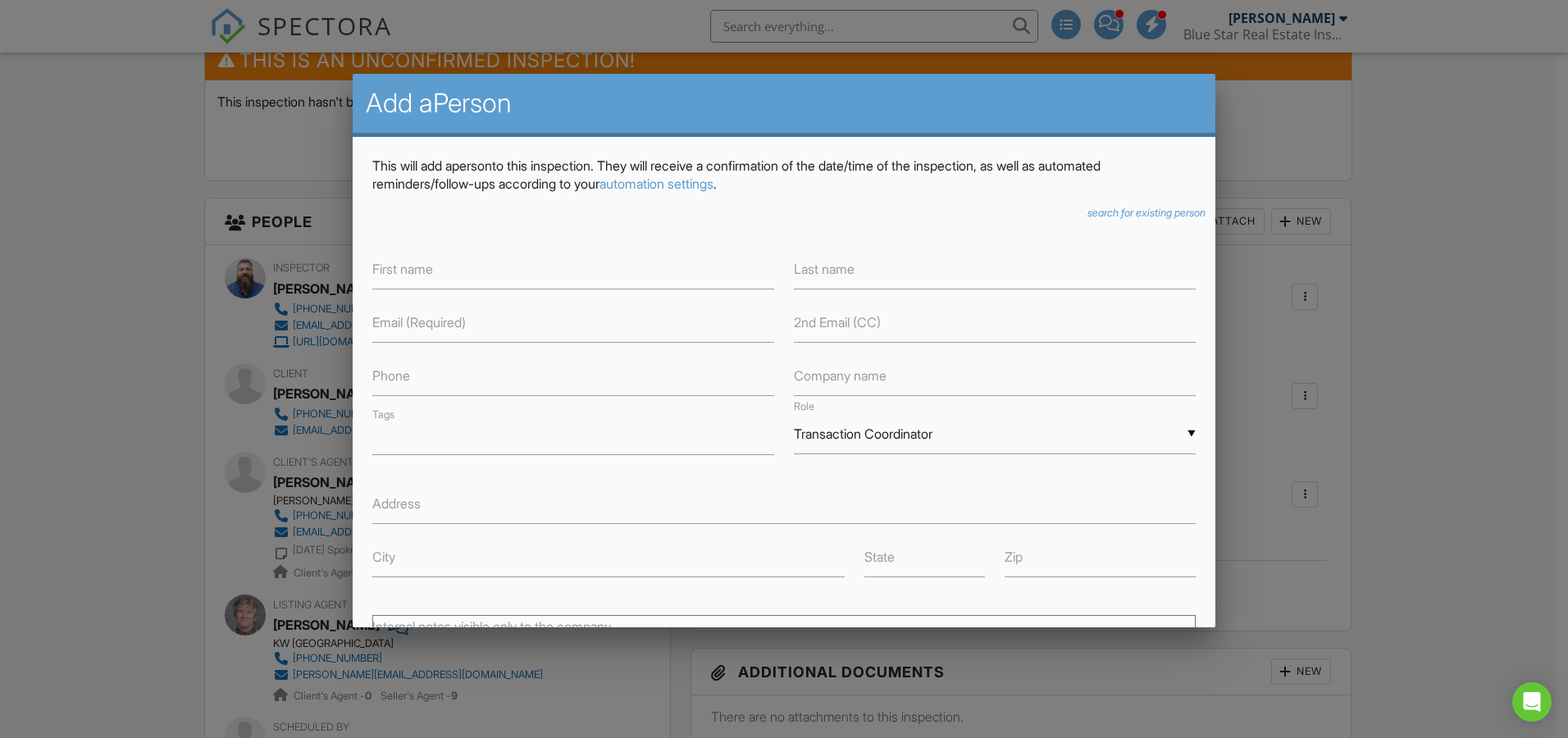
click at [1088, 211] on icon "search for existing person" at bounding box center [1147, 212] width 119 height 12
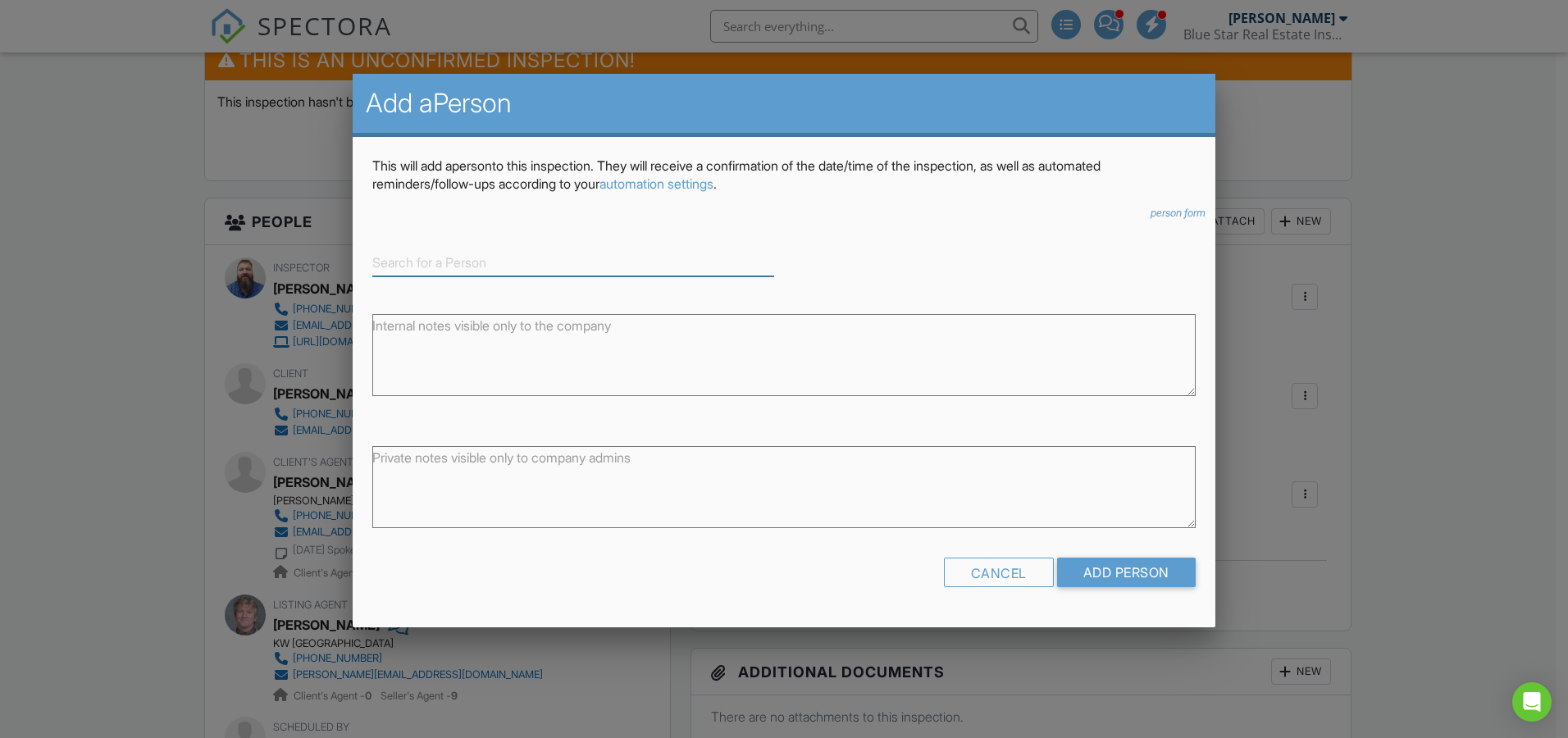
click at [561, 263] on input at bounding box center [574, 263] width 402 height 27
click at [425, 292] on div "Hurricane Drain" at bounding box center [574, 289] width 394 height 18
type input "Hurricane Drain"
type input "Other"
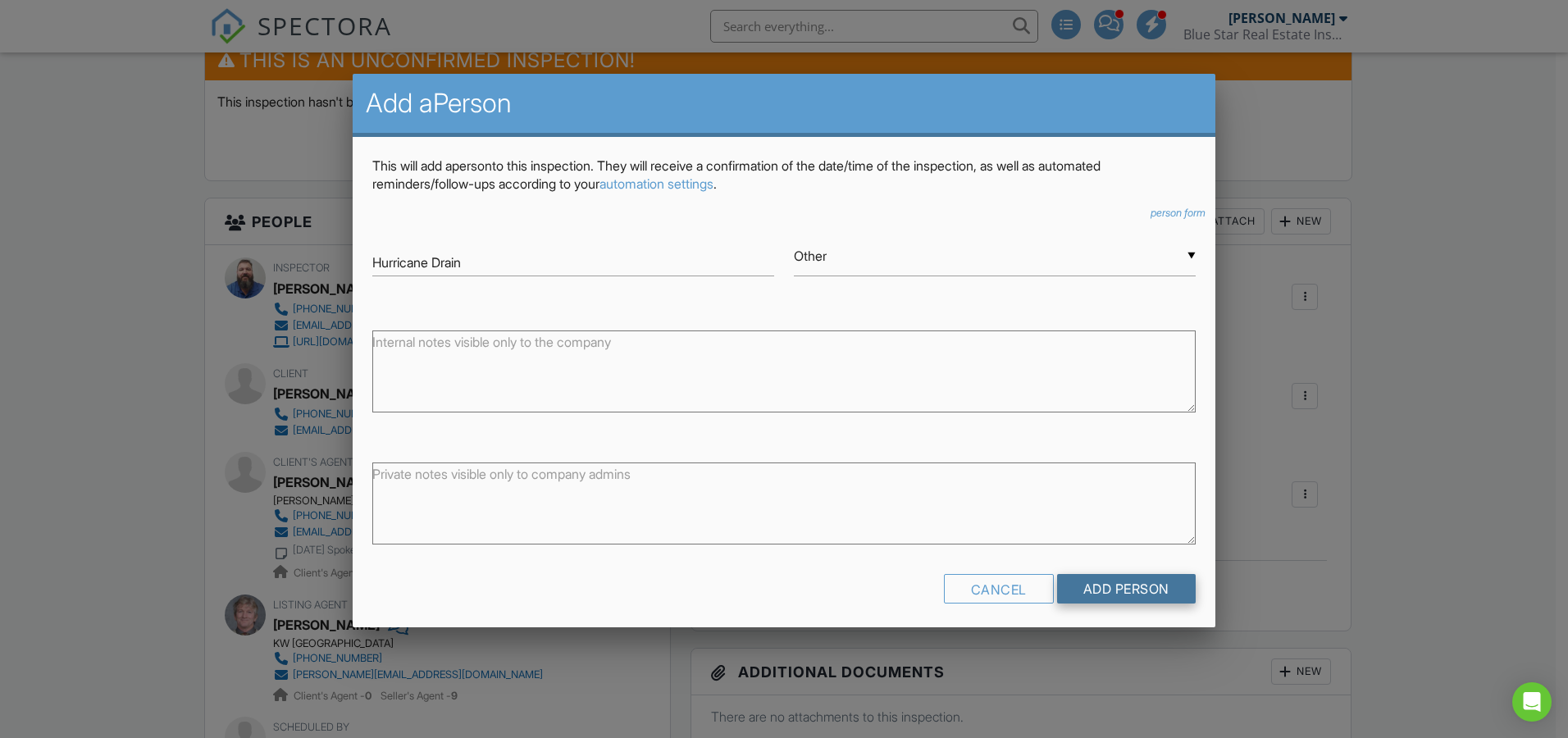
click at [1110, 602] on input "Add Person" at bounding box center [1126, 589] width 139 height 30
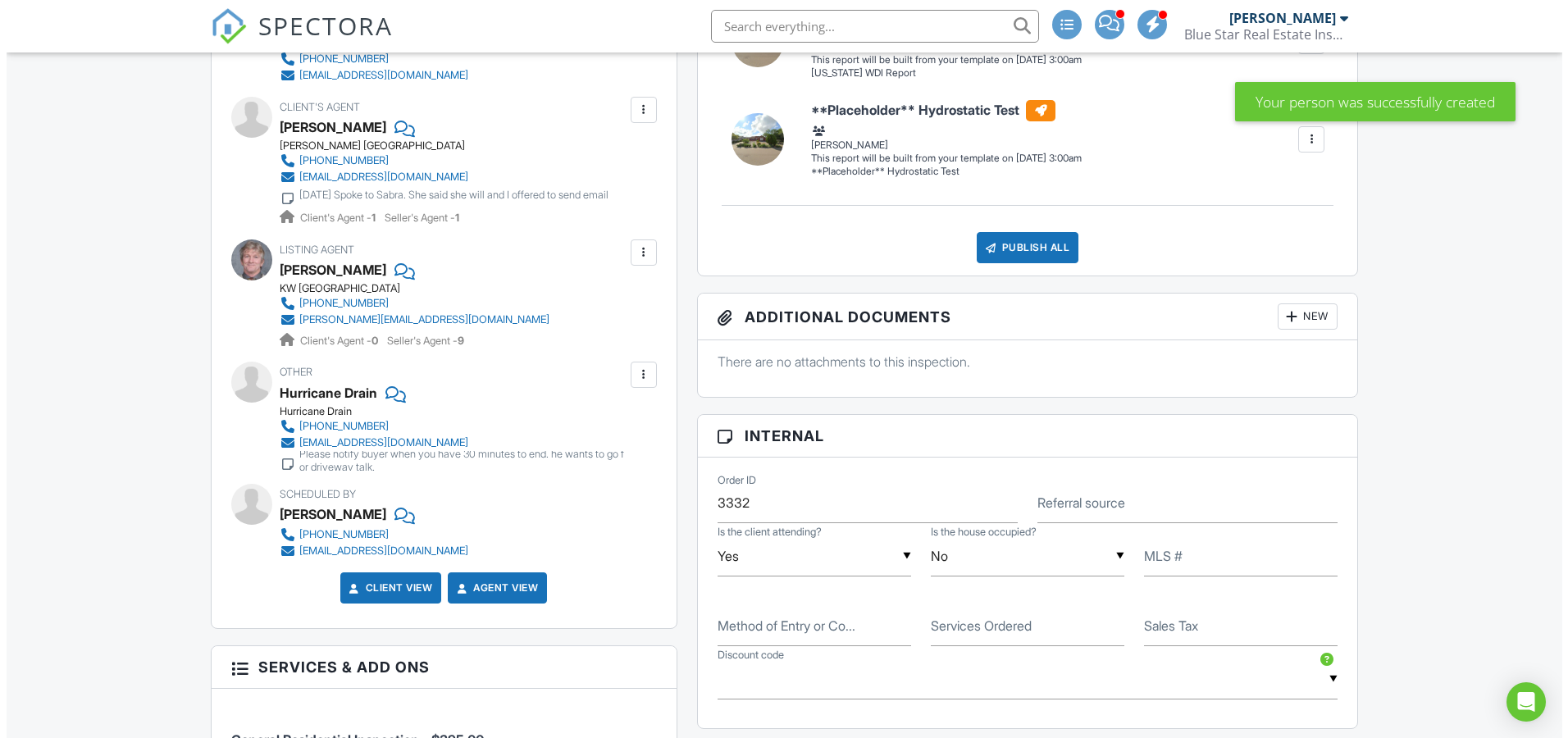
scroll to position [1121, 0]
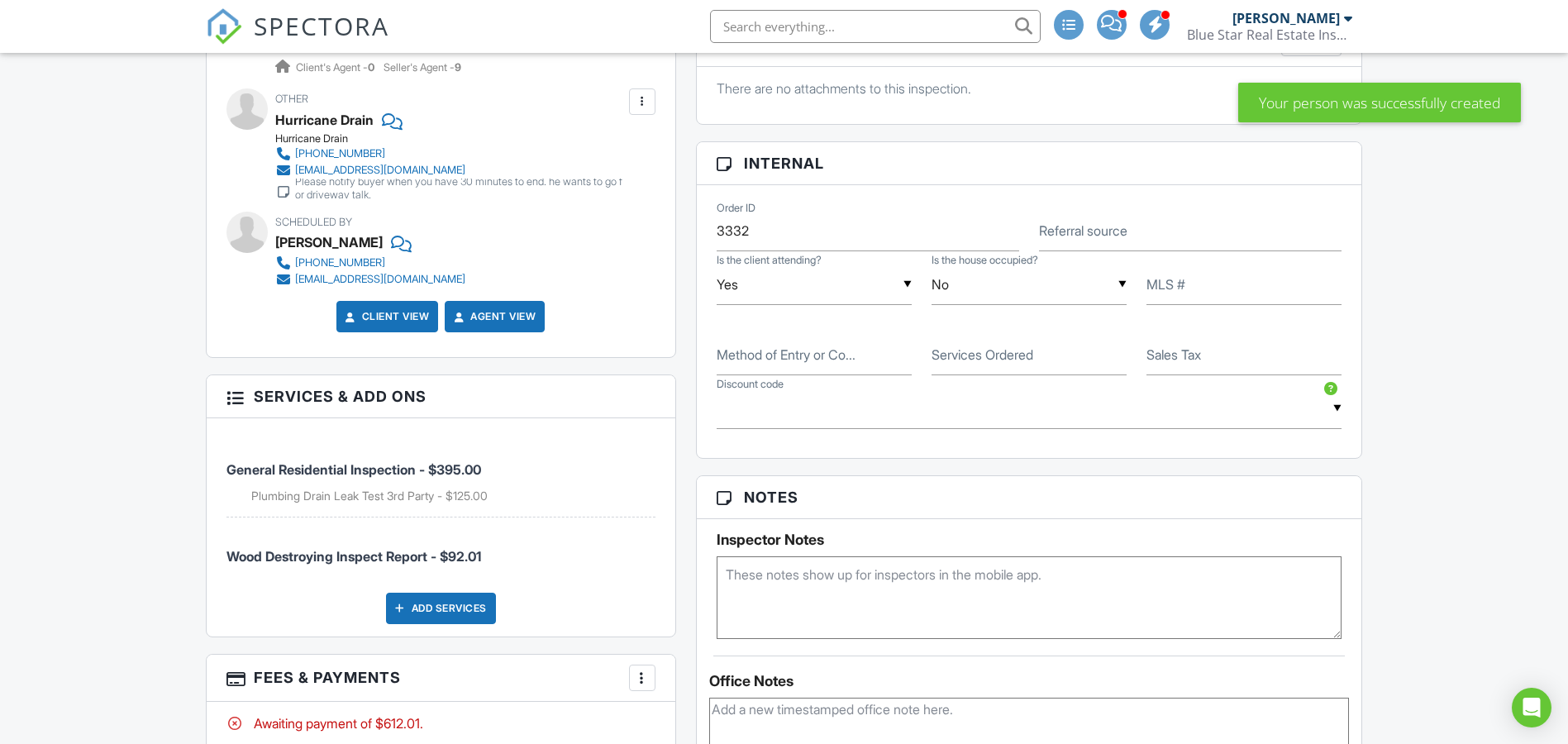
click at [445, 613] on div "Add Services" at bounding box center [441, 608] width 110 height 32
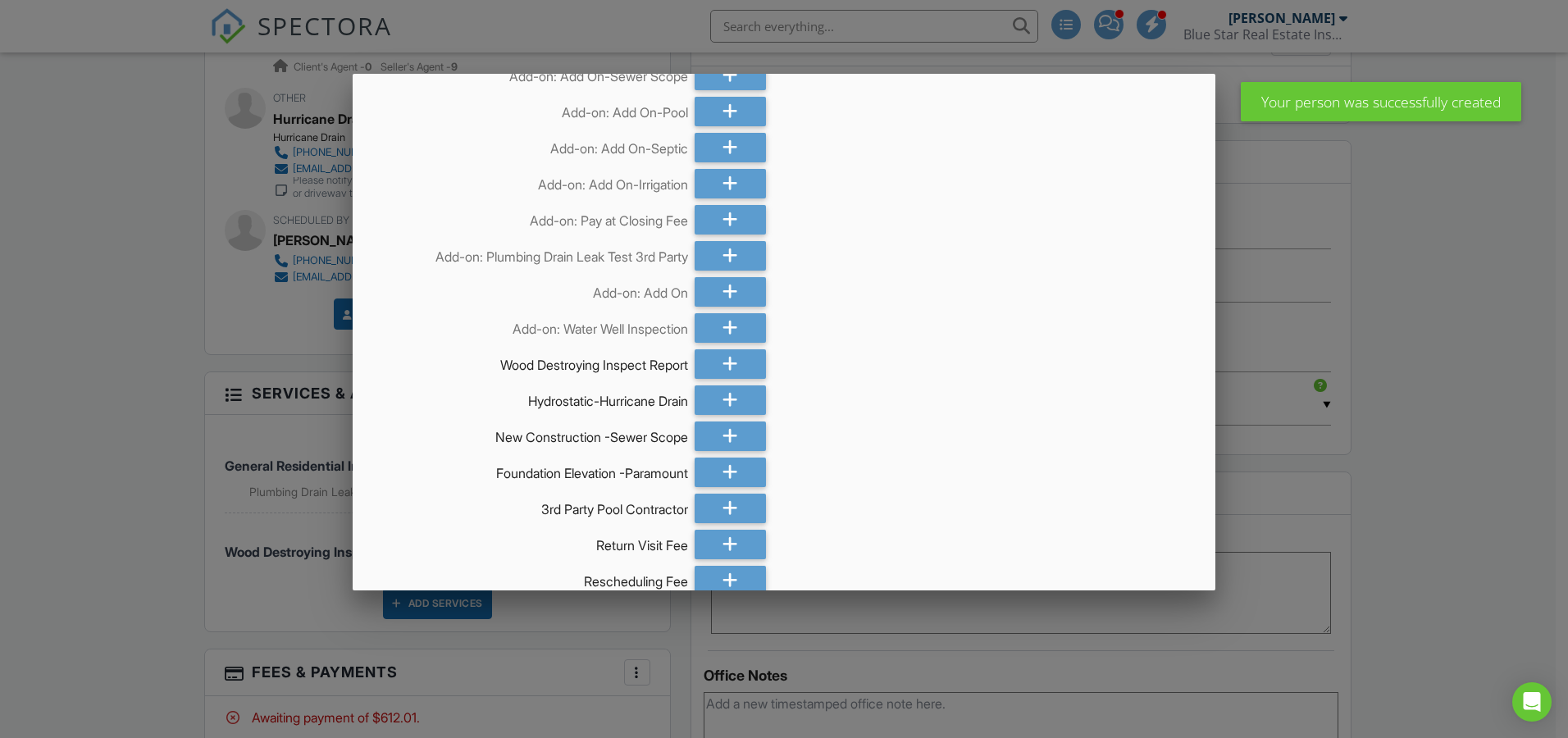
scroll to position [246, 0]
click at [713, 410] on div at bounding box center [730, 399] width 72 height 30
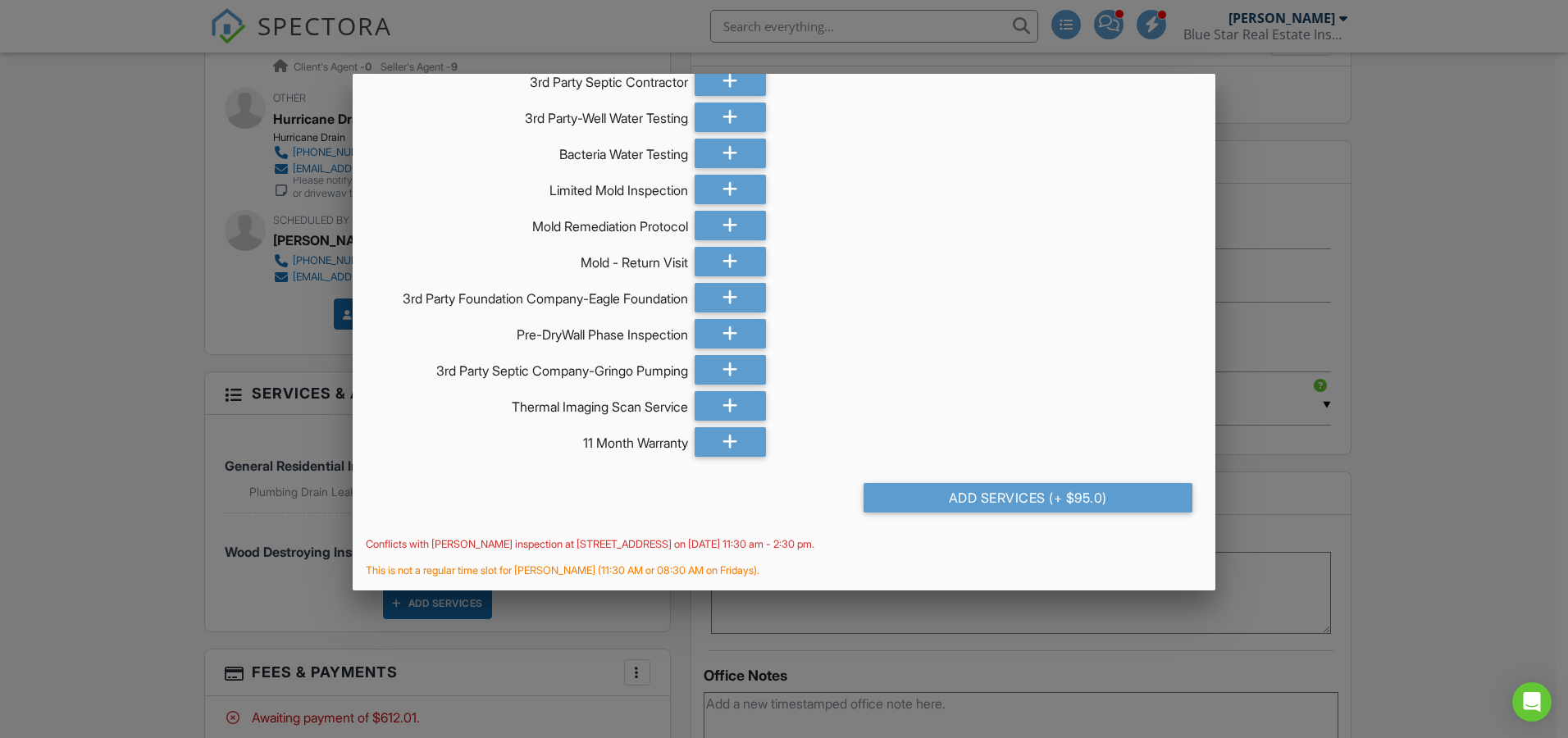
scroll to position [1637, 0]
click at [914, 479] on div "Add Services (+ $95.0)" at bounding box center [784, 504] width 863 height 68
click at [909, 495] on div "Add Services (+ $95.0)" at bounding box center [1028, 497] width 329 height 30
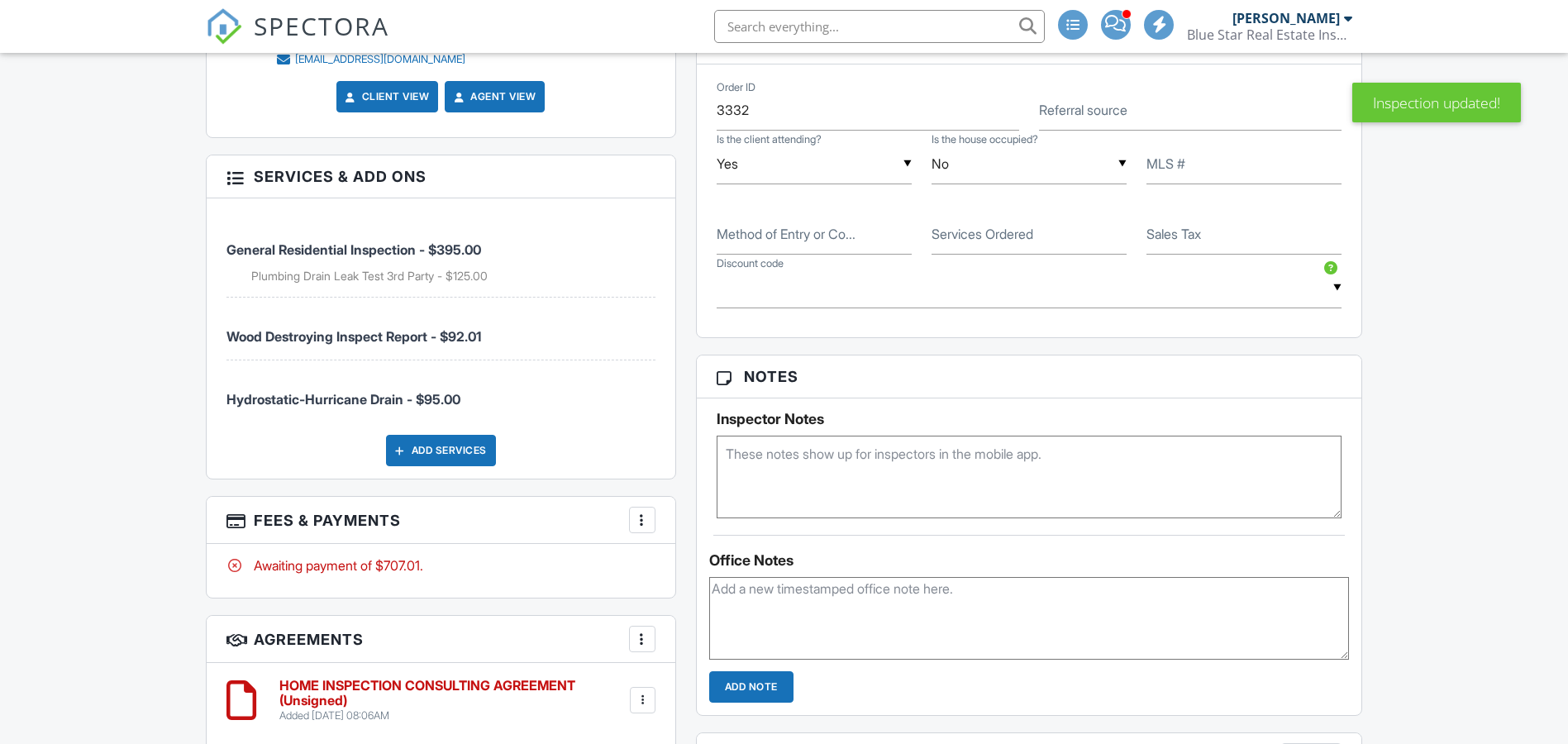
click at [646, 521] on div at bounding box center [641, 519] width 16 height 16
click at [634, 518] on div at bounding box center [641, 519] width 16 height 16
click at [642, 513] on div at bounding box center [641, 519] width 16 height 16
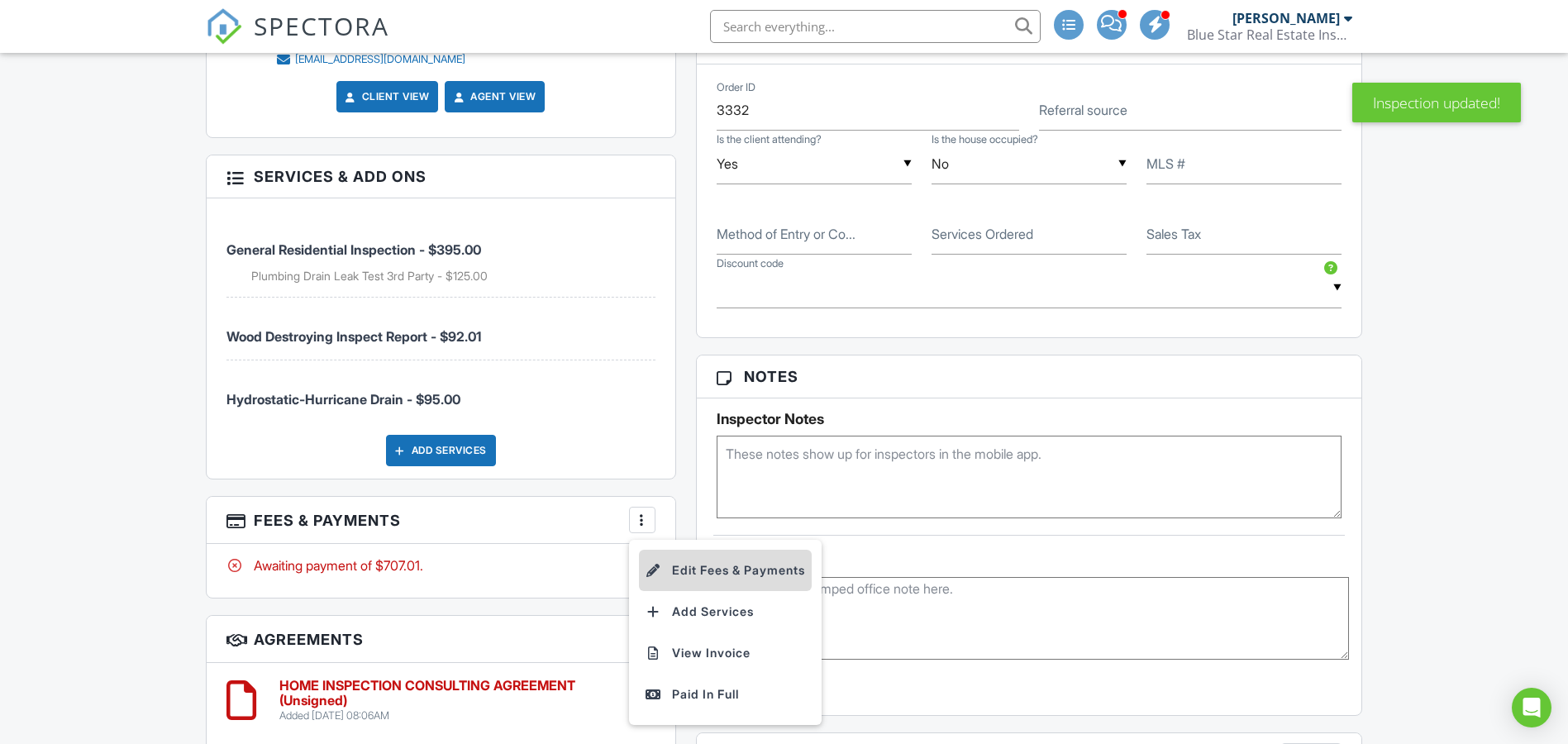
click at [663, 568] on li "Edit Fees & Payments" at bounding box center [724, 571] width 172 height 41
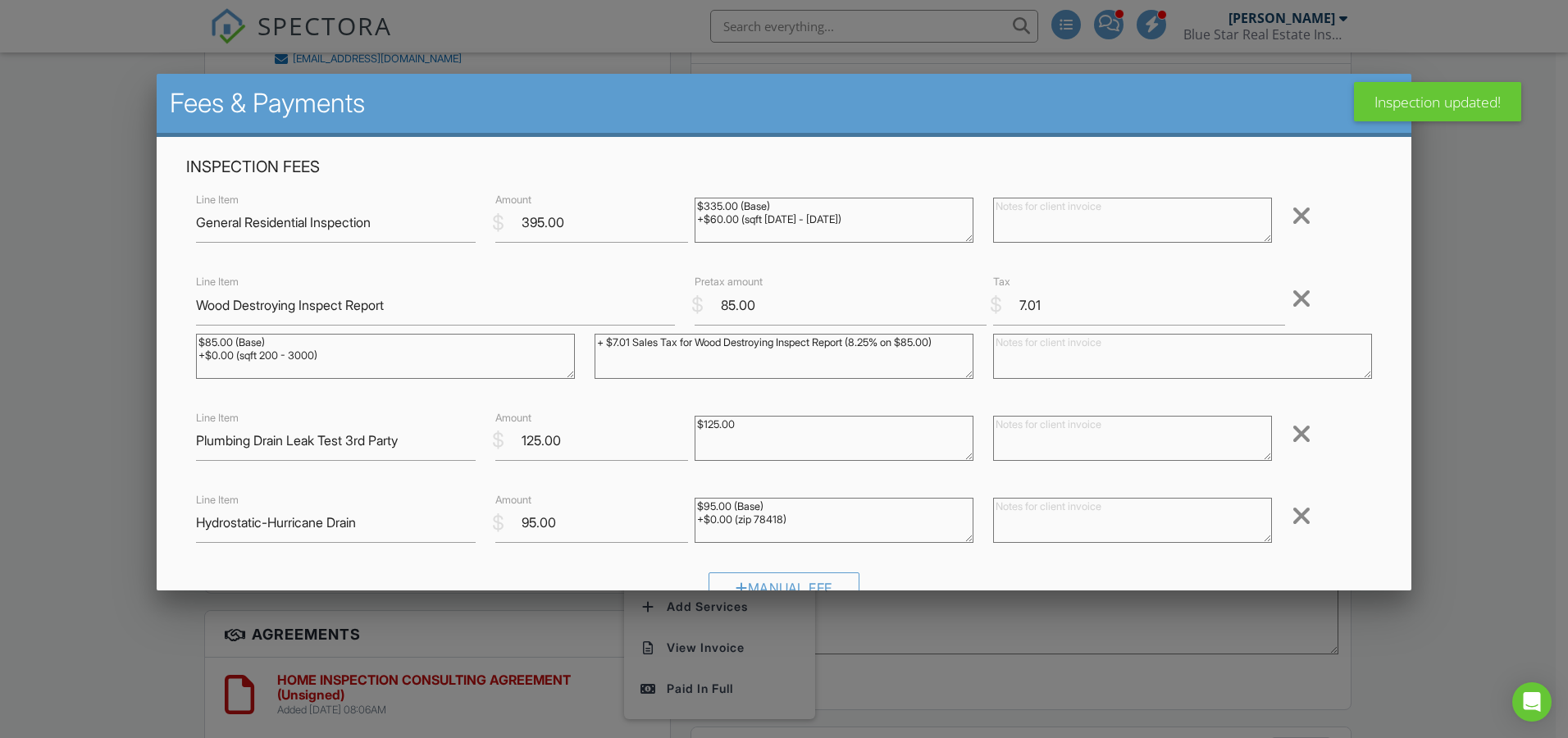
click at [1292, 425] on div at bounding box center [1301, 433] width 20 height 26
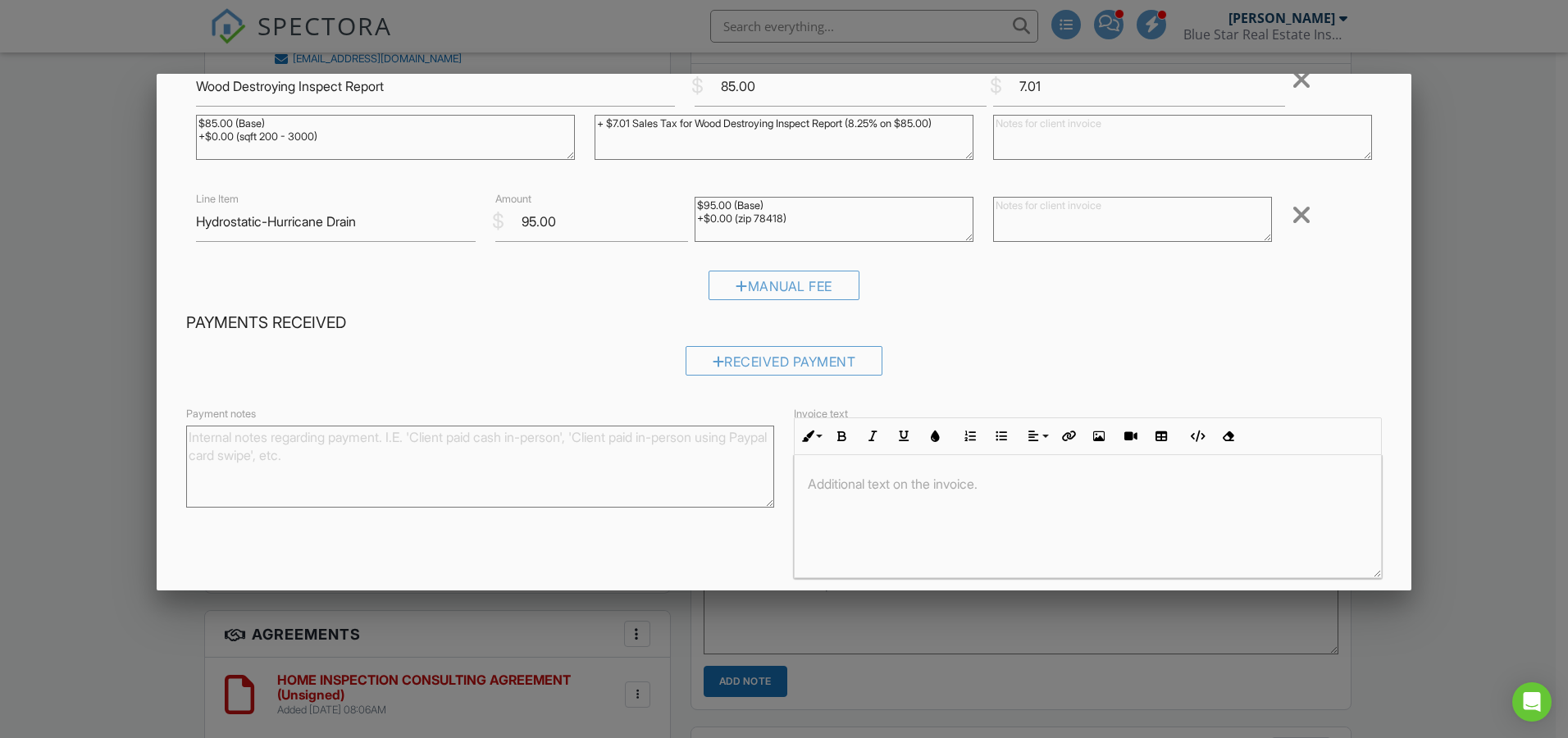
scroll to position [285, 0]
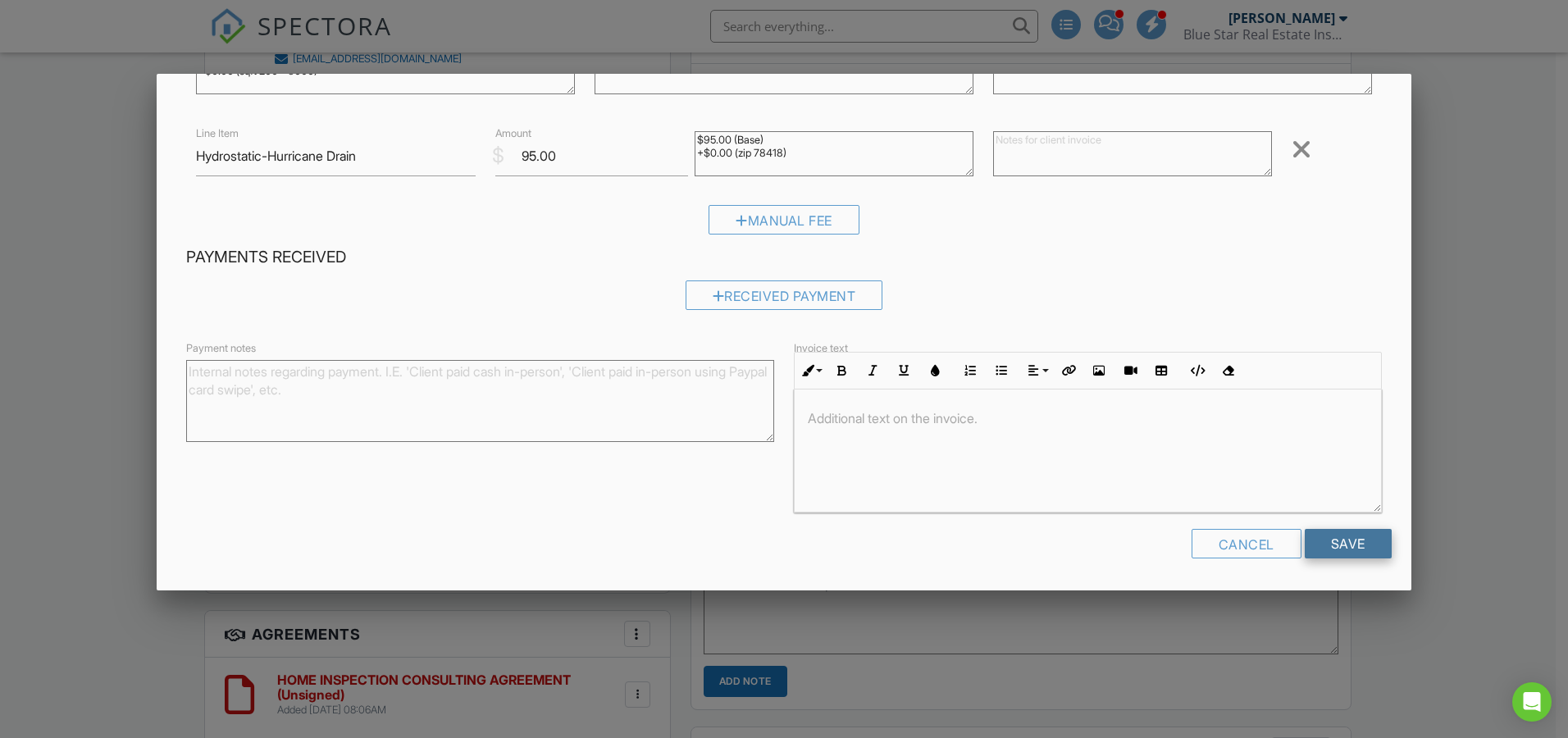
click at [1347, 546] on input "Save" at bounding box center [1348, 543] width 87 height 30
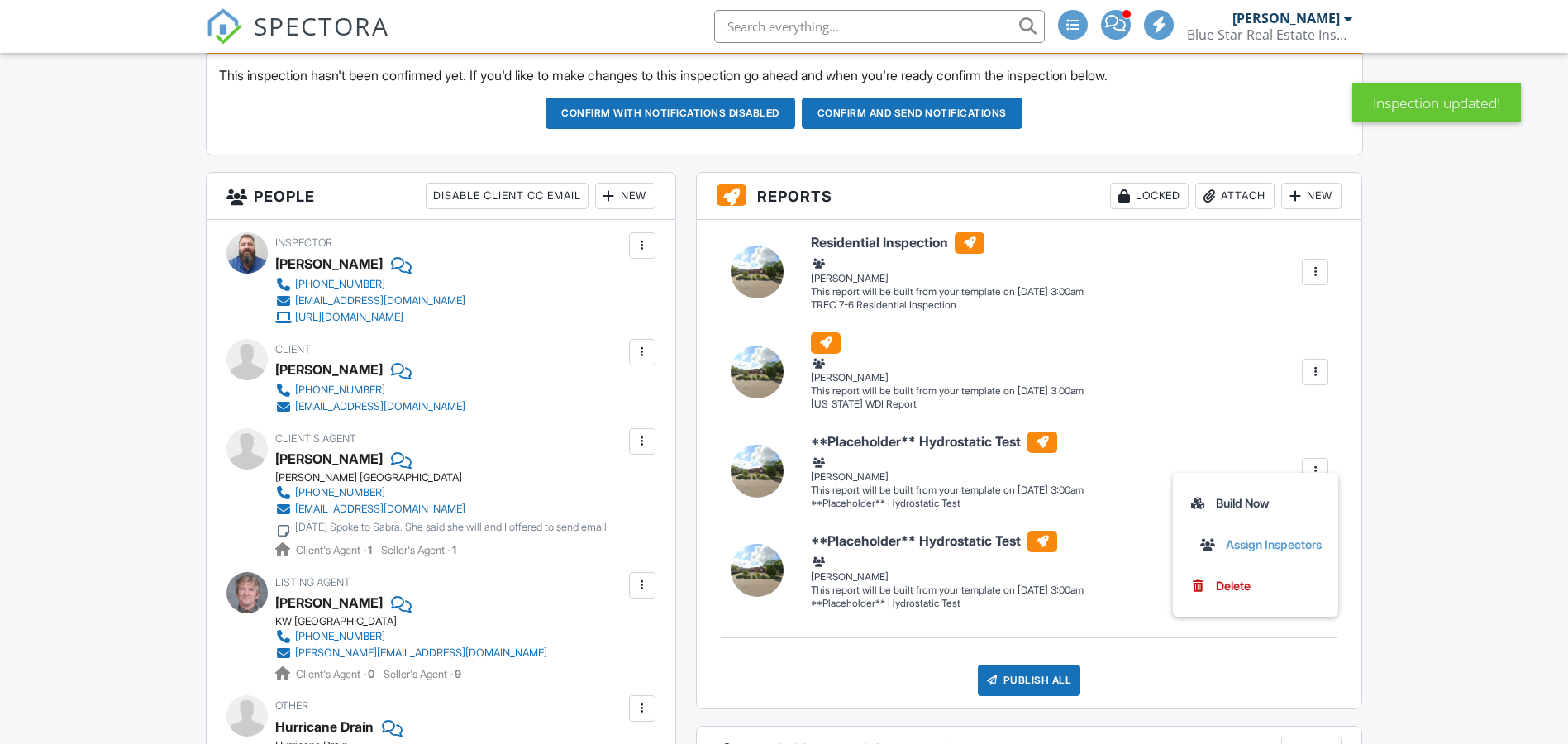
click at [1319, 473] on ul "Quick Publish Assign Inspectors Copy Build Now Assign Inspectors Delete" at bounding box center [1255, 545] width 166 height 144
click at [1248, 584] on link "Delete" at bounding box center [1255, 586] width 132 height 18
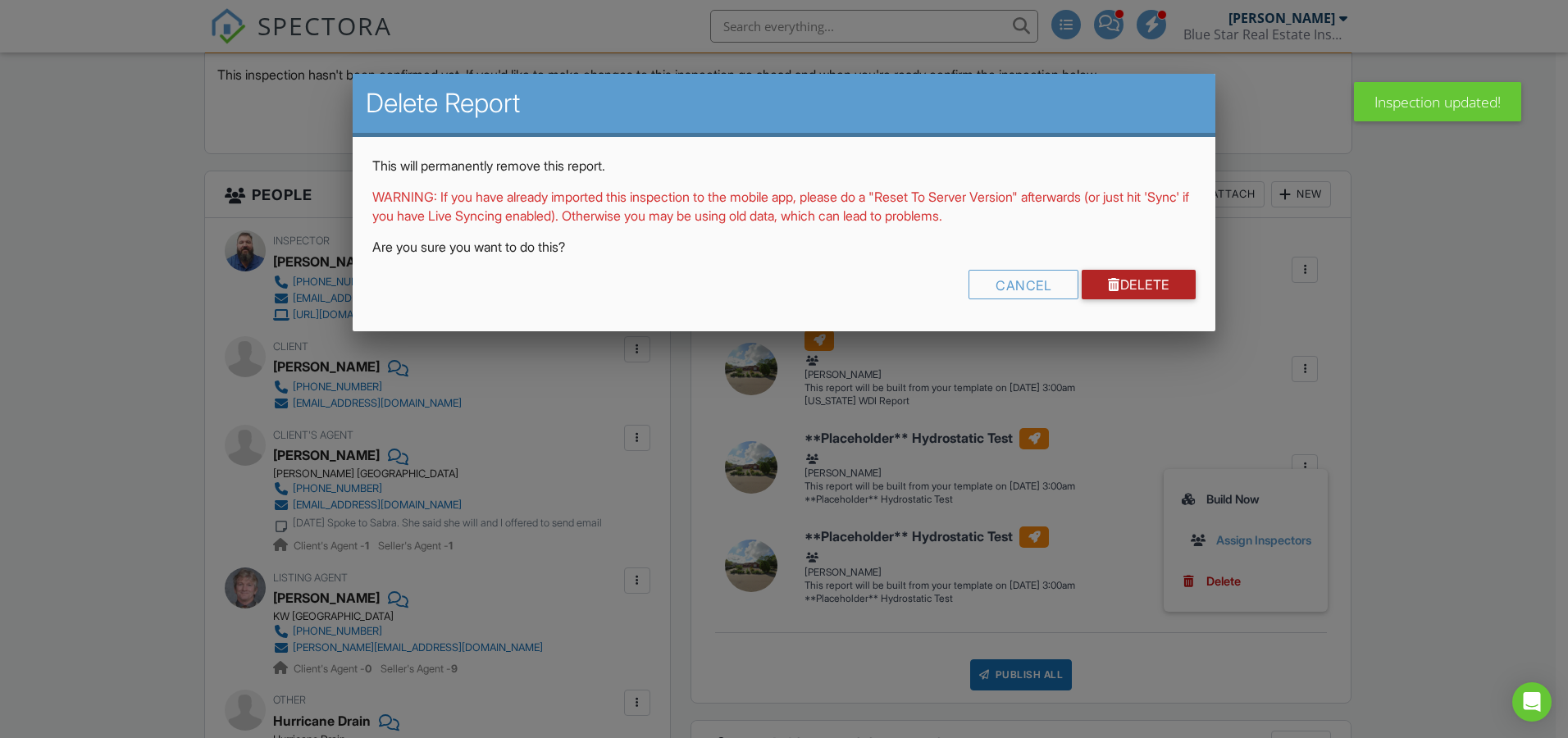
click at [1143, 287] on link "Delete" at bounding box center [1139, 284] width 114 height 30
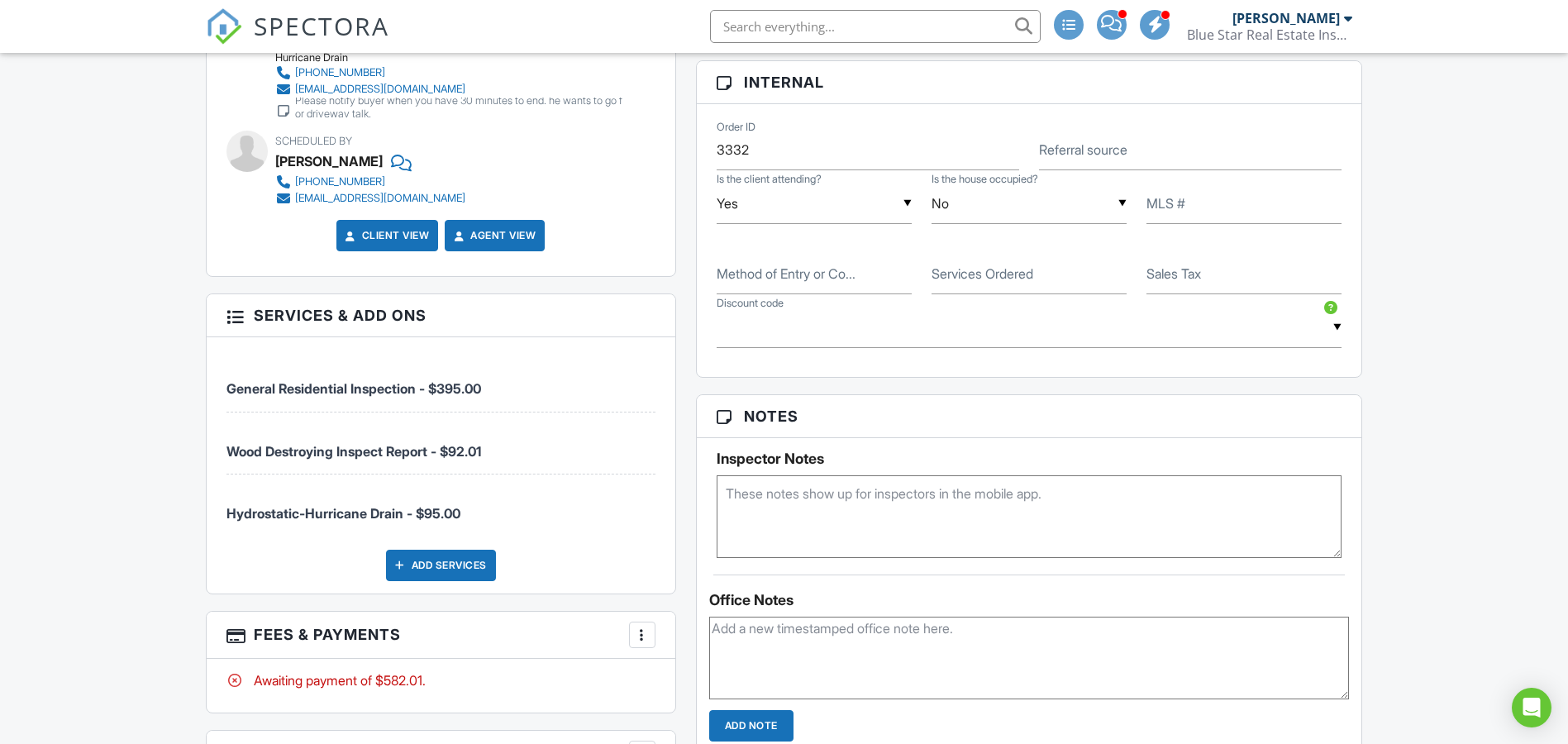
scroll to position [1240, 0]
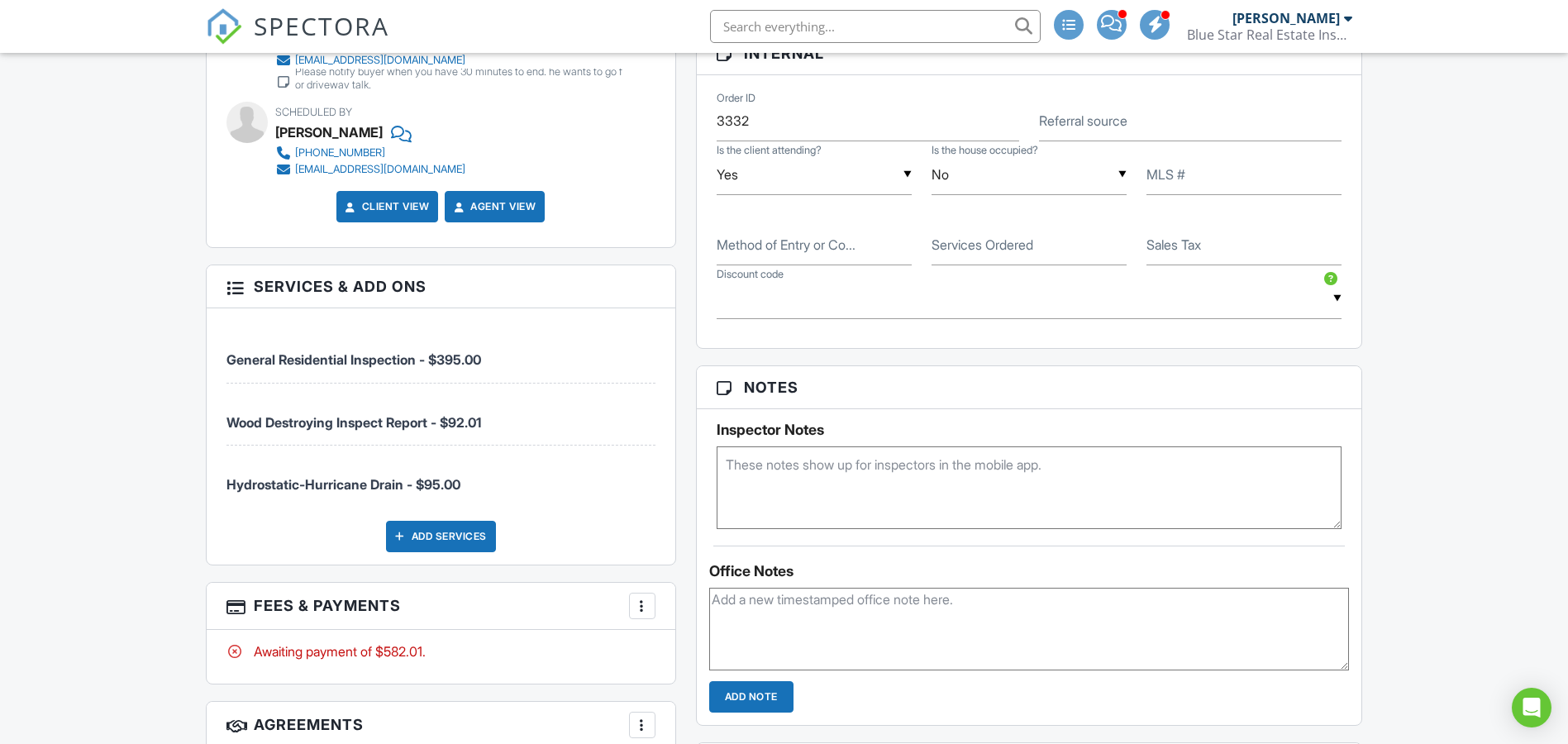
click at [1167, 174] on label "MLS #" at bounding box center [1165, 174] width 39 height 18
click at [1167, 174] on input "MLS #" at bounding box center [1243, 174] width 195 height 40
paste input "456774"
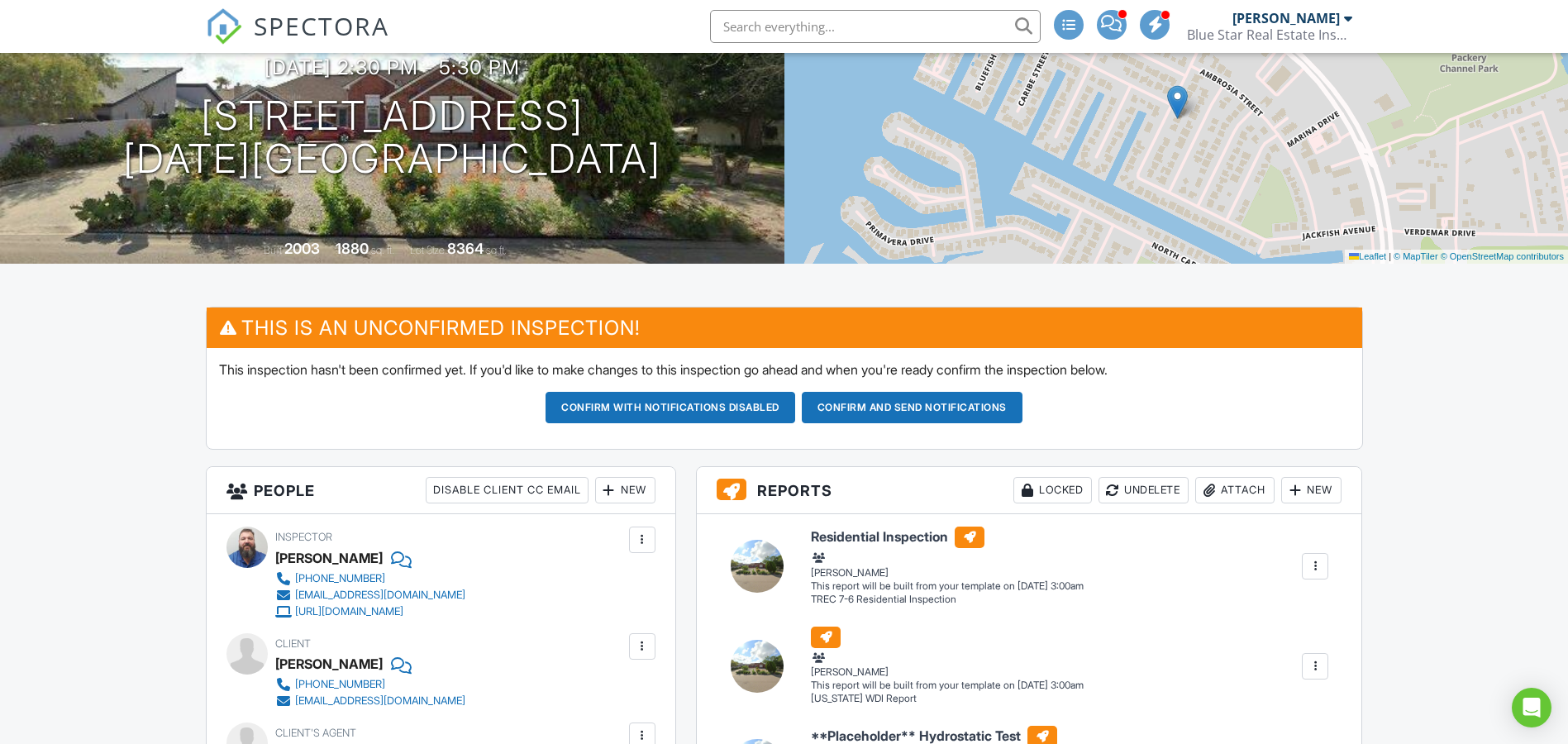
scroll to position [221, 0]
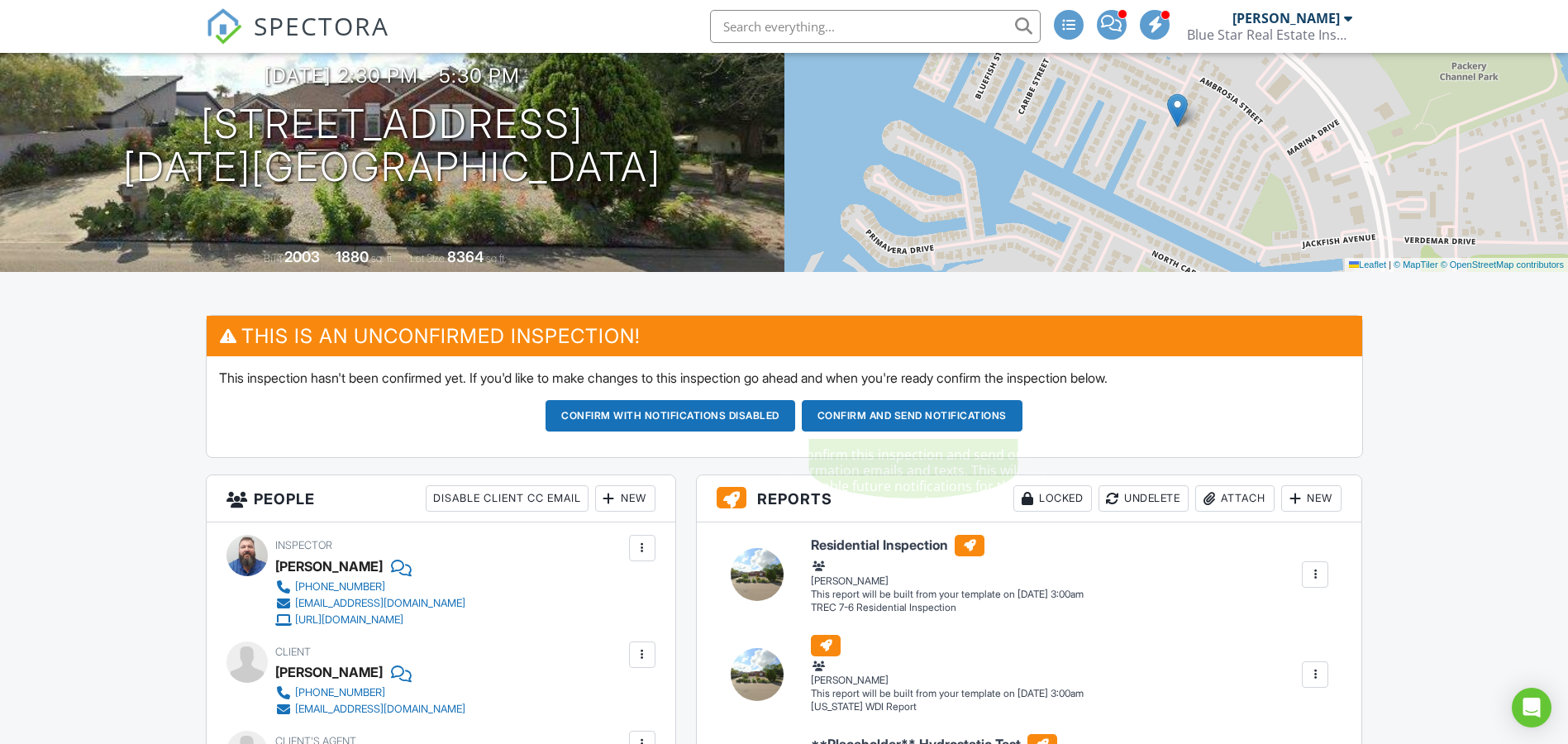
type input "456774"
click at [795, 411] on button "Confirm and send notifications" at bounding box center [669, 415] width 249 height 32
